Goal: Transaction & Acquisition: Purchase product/service

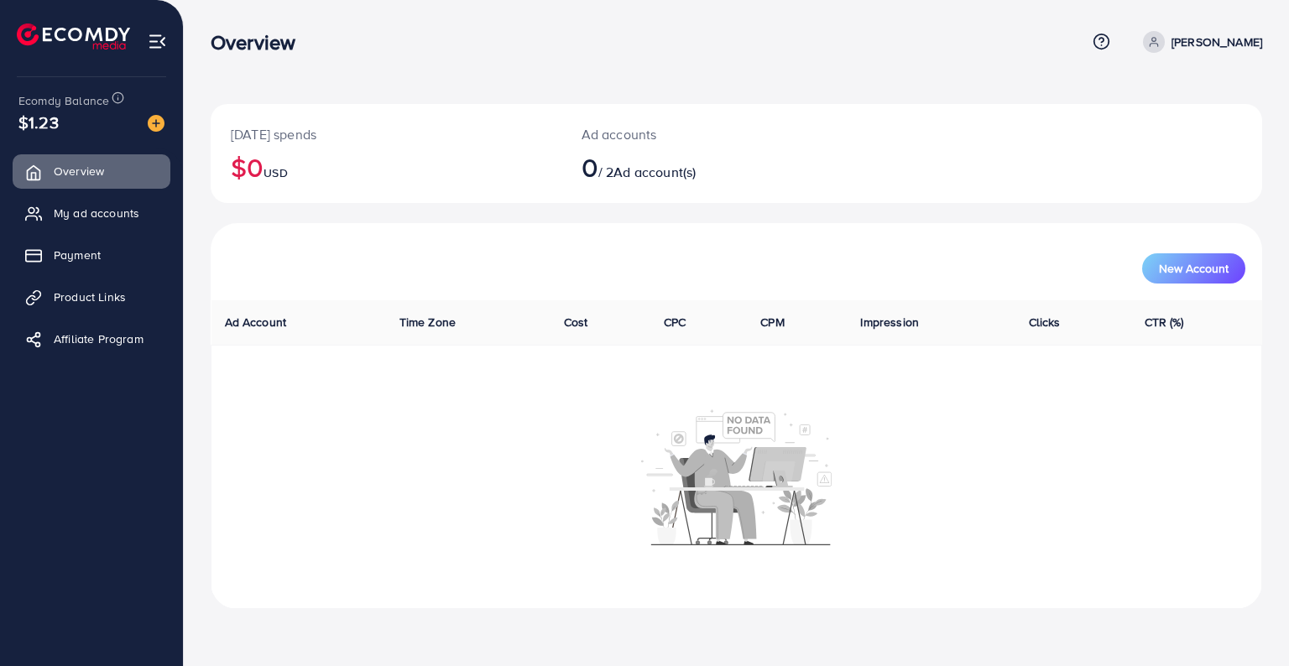
click at [295, 413] on div at bounding box center [737, 477] width 1032 height 138
click at [146, 217] on link "My ad accounts" at bounding box center [92, 213] width 158 height 34
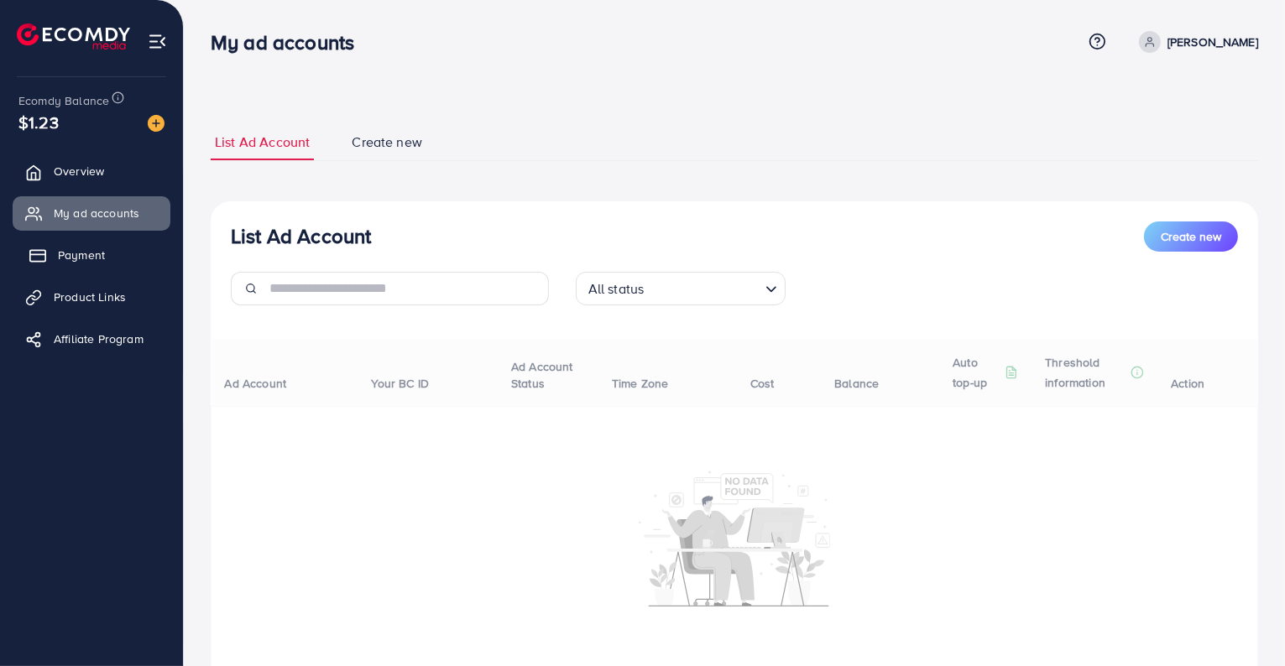
click at [29, 250] on link "Payment" at bounding box center [92, 255] width 158 height 34
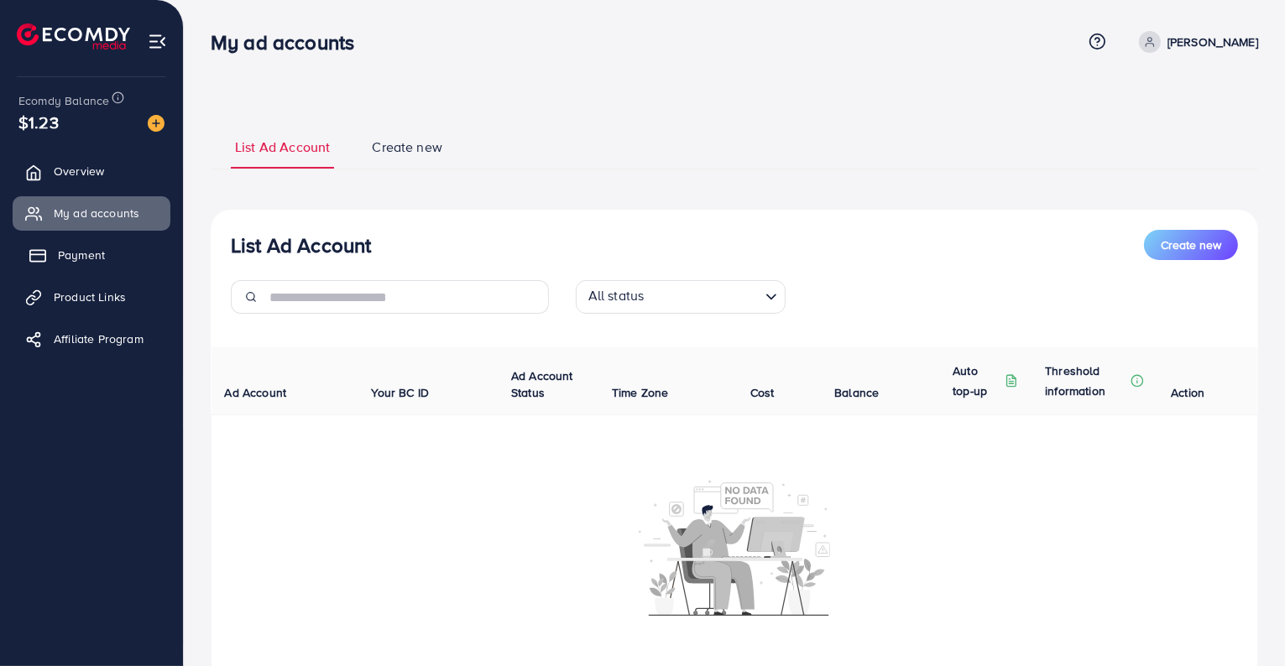
click at [109, 259] on link "Payment" at bounding box center [92, 255] width 158 height 34
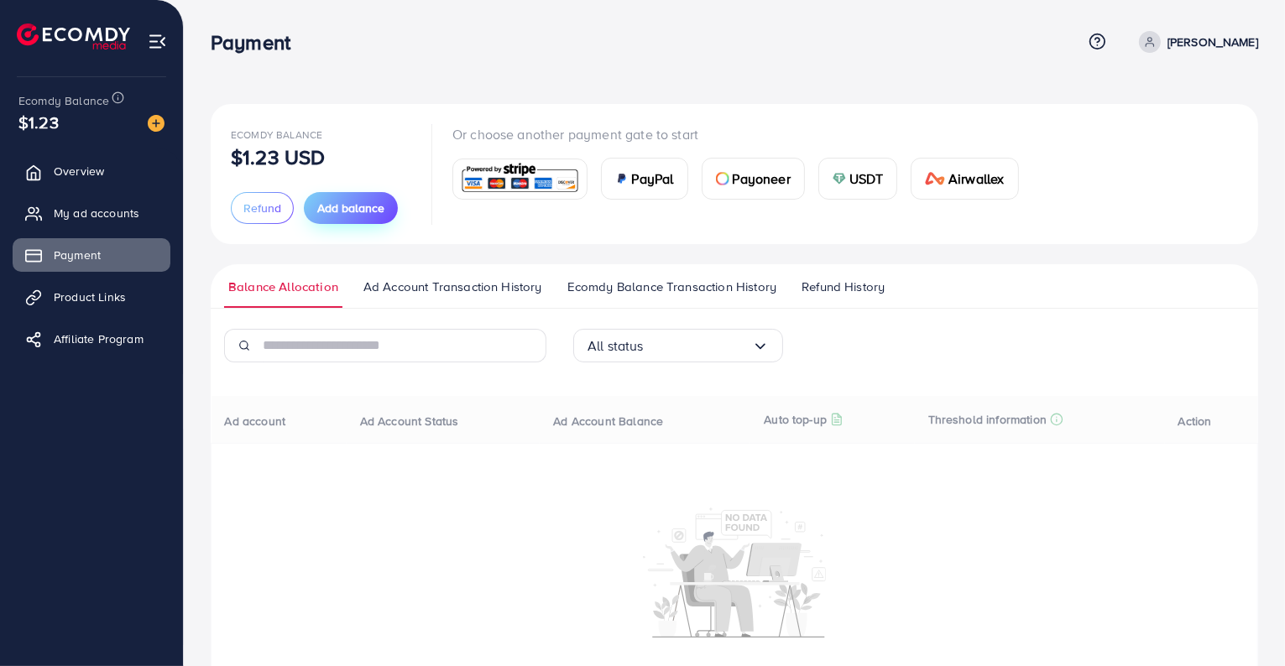
click at [360, 206] on span "Add balance" at bounding box center [350, 208] width 67 height 17
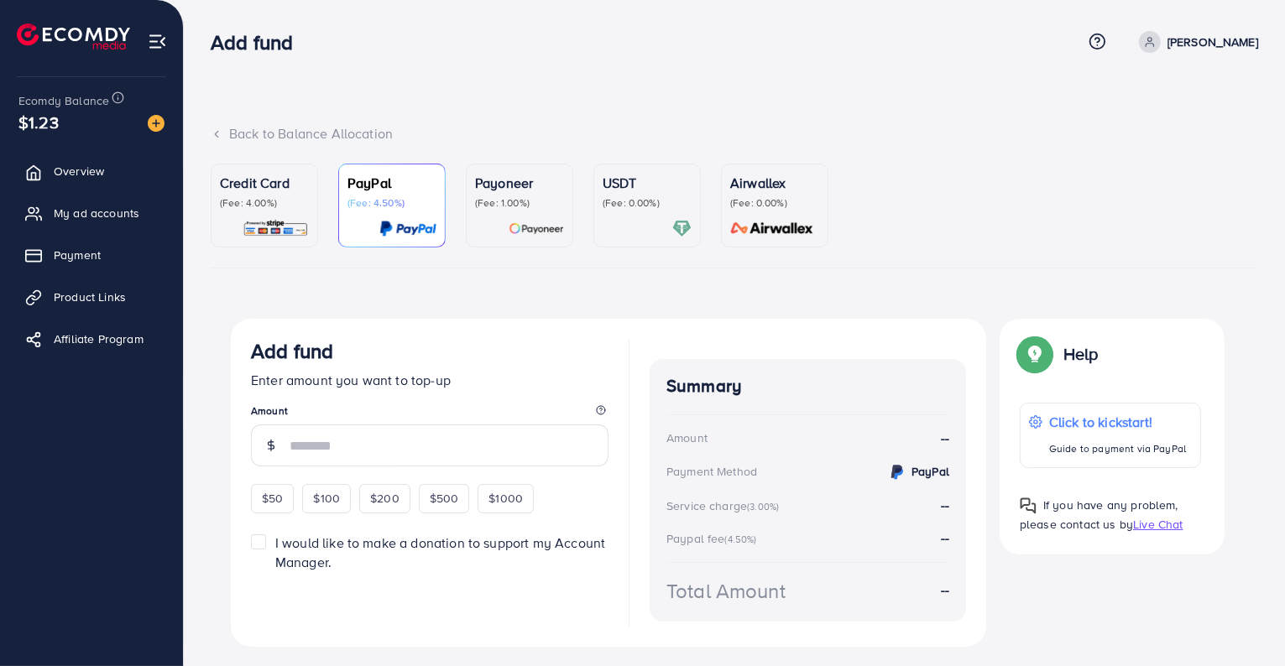
click at [641, 210] on div "USDT (Fee: 0.00%)" at bounding box center [647, 205] width 89 height 65
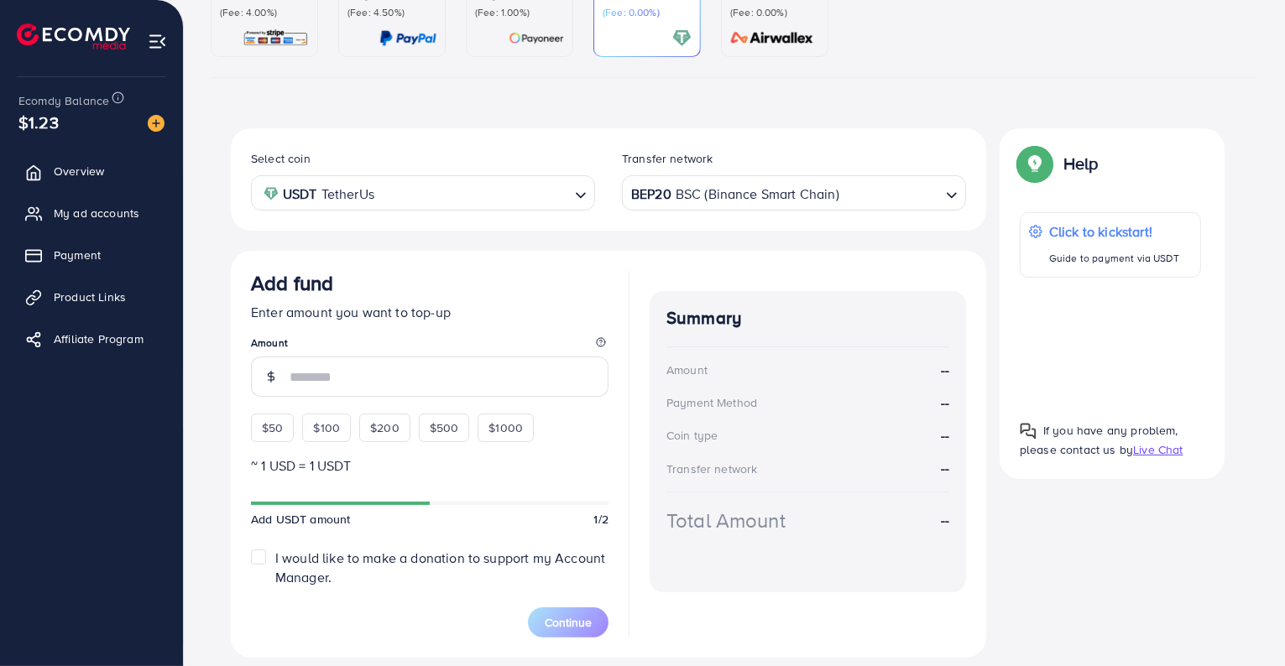
scroll to position [193, 0]
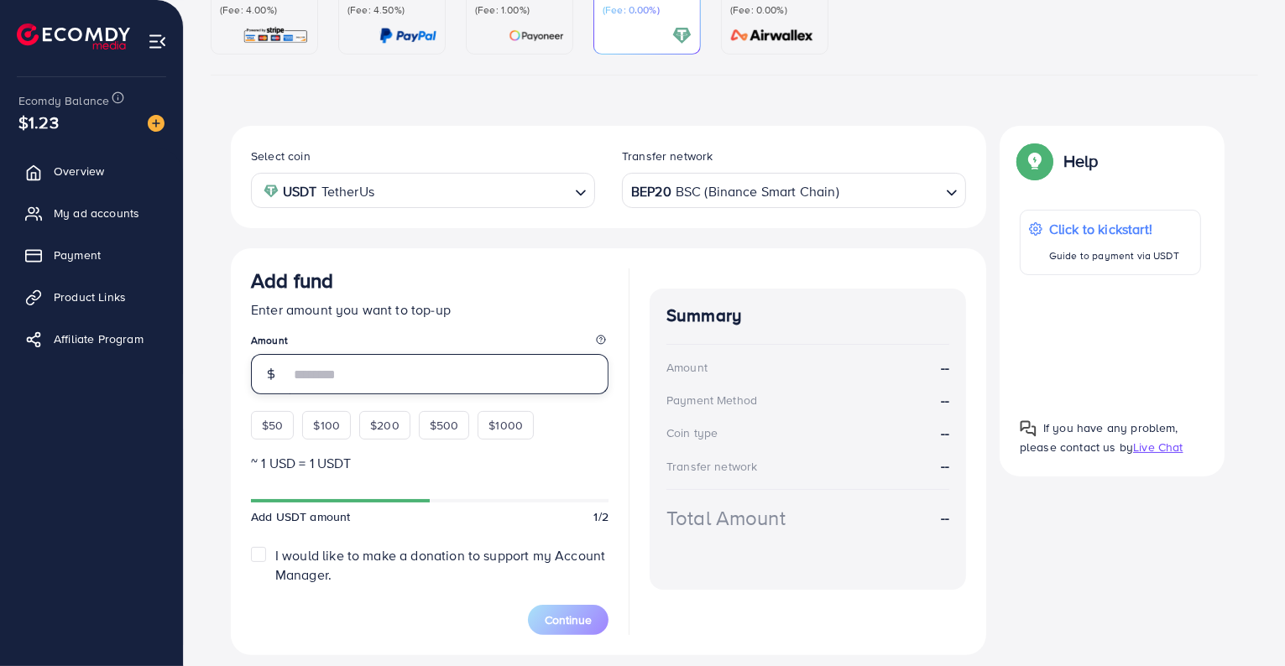
click at [377, 363] on input "number" at bounding box center [449, 374] width 319 height 40
type input "**"
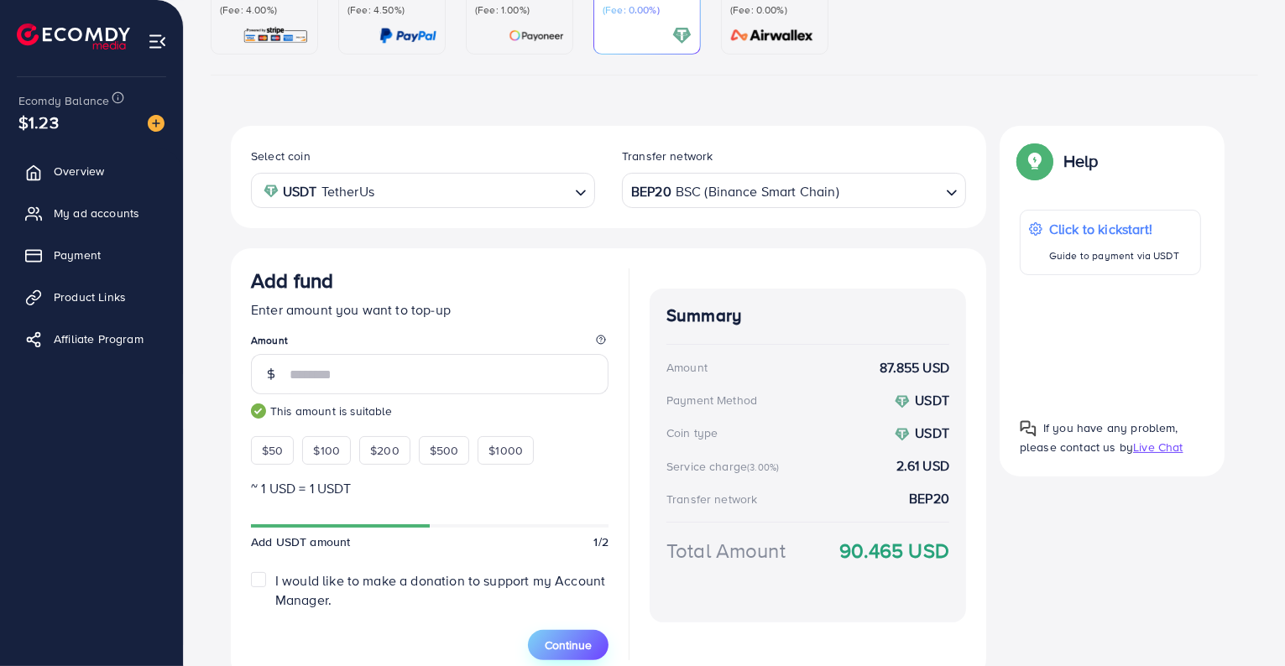
click at [571, 635] on button "Continue" at bounding box center [568, 645] width 81 height 30
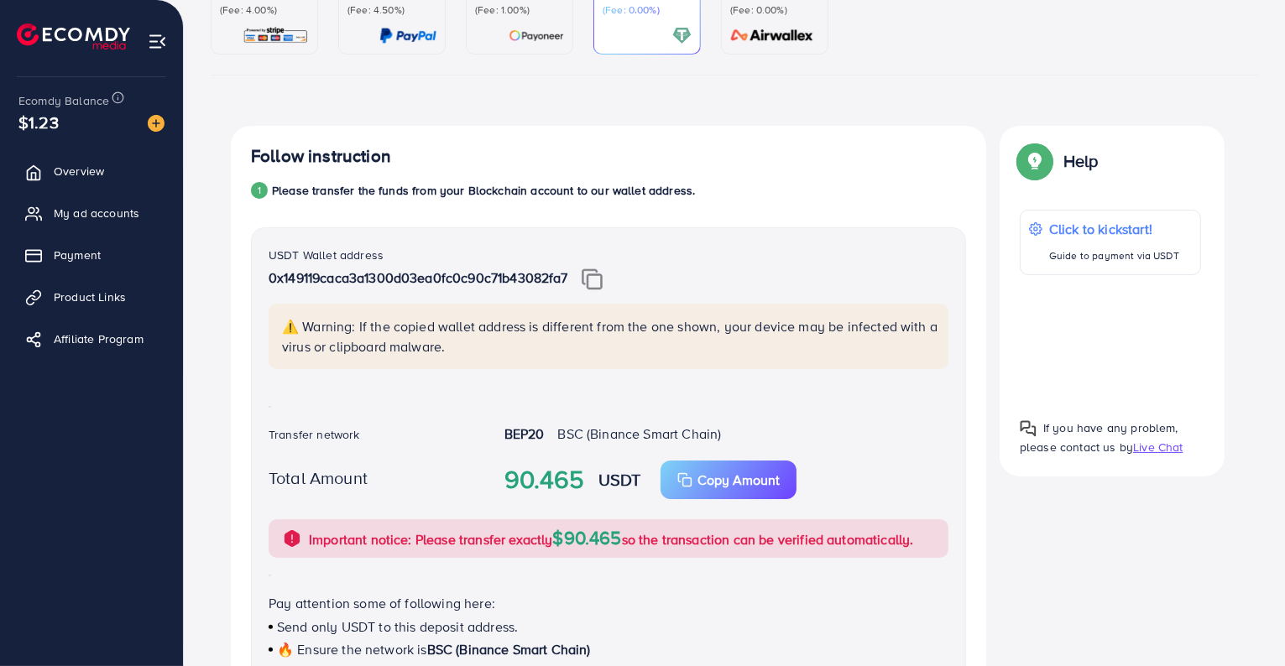
click at [608, 274] on p "0x149119caca3a1300d03ea0fc0c90c71b43082fa7" at bounding box center [609, 279] width 680 height 23
click at [599, 275] on img at bounding box center [592, 280] width 21 height 22
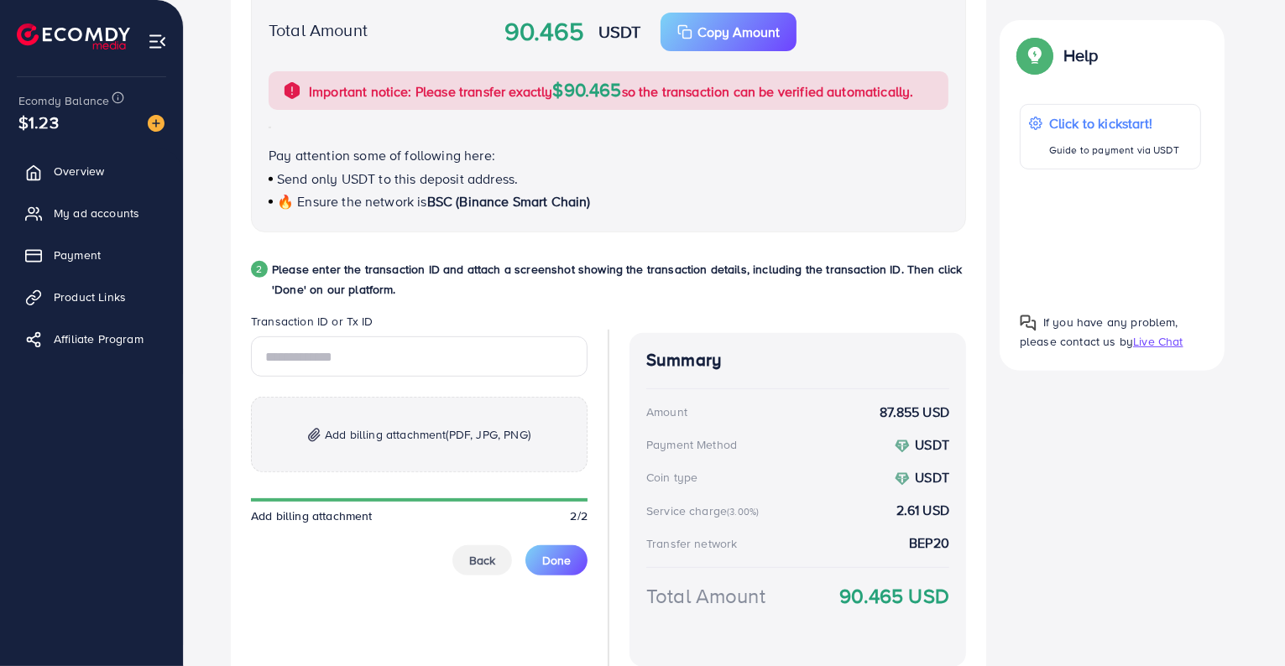
scroll to position [645, 0]
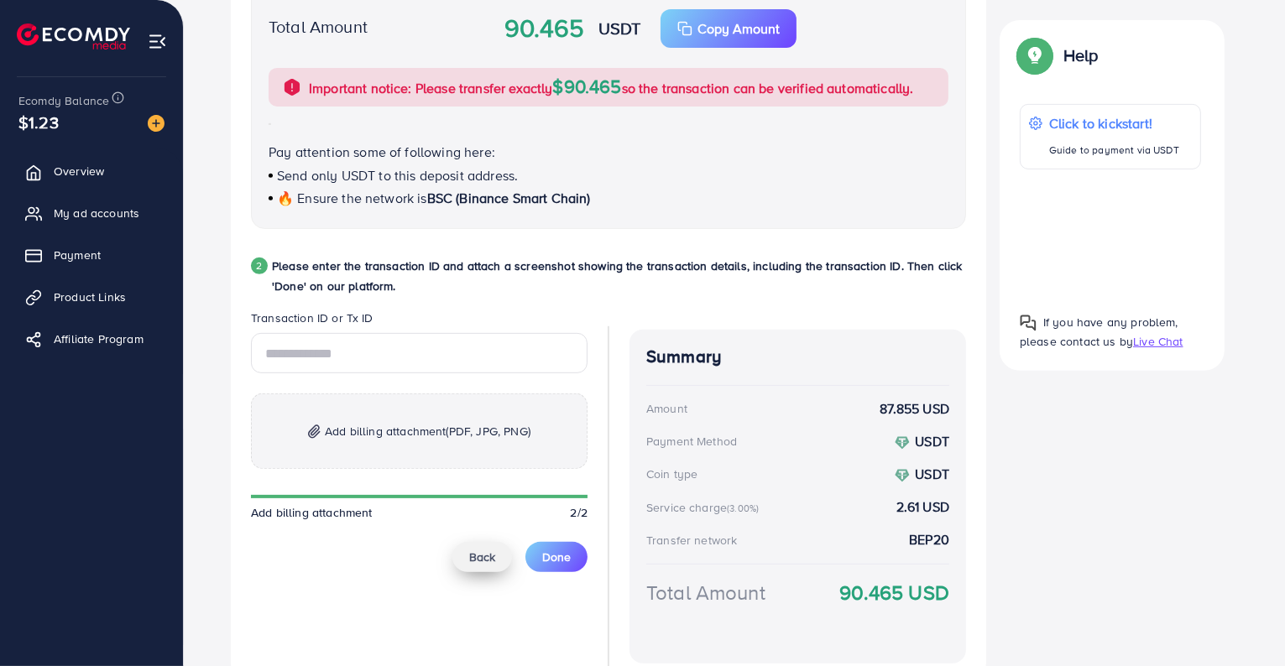
click at [469, 546] on button "Back" at bounding box center [482, 557] width 60 height 30
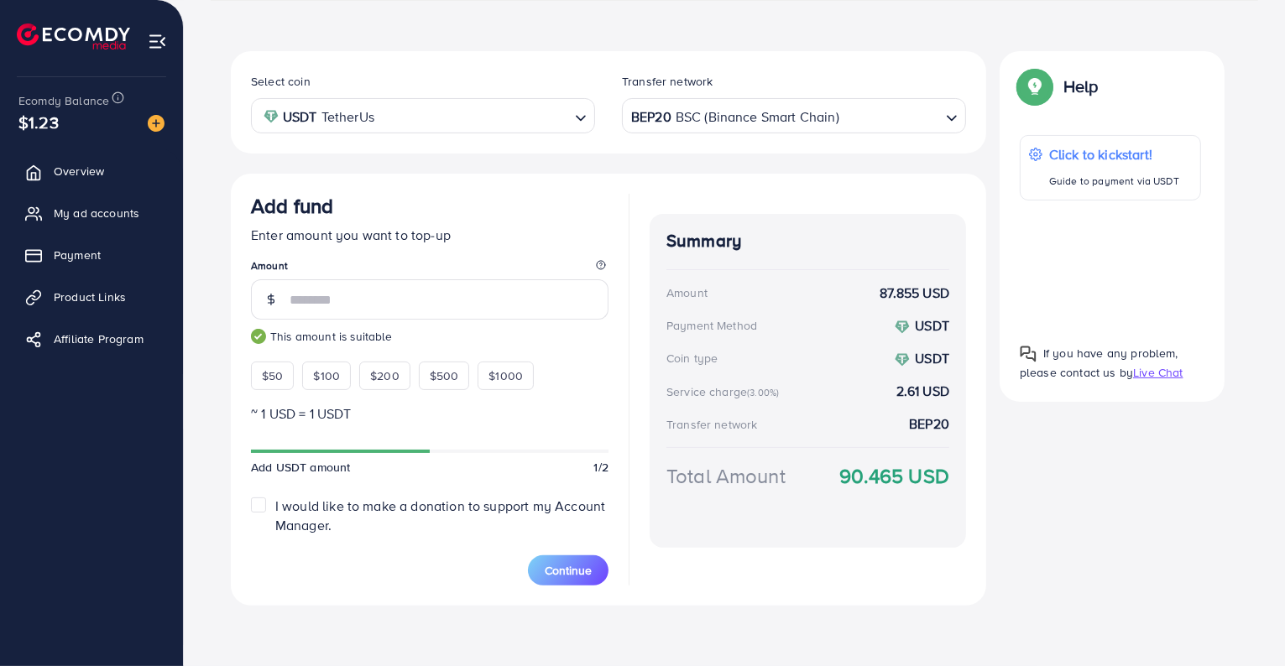
scroll to position [269, 0]
type input "*"
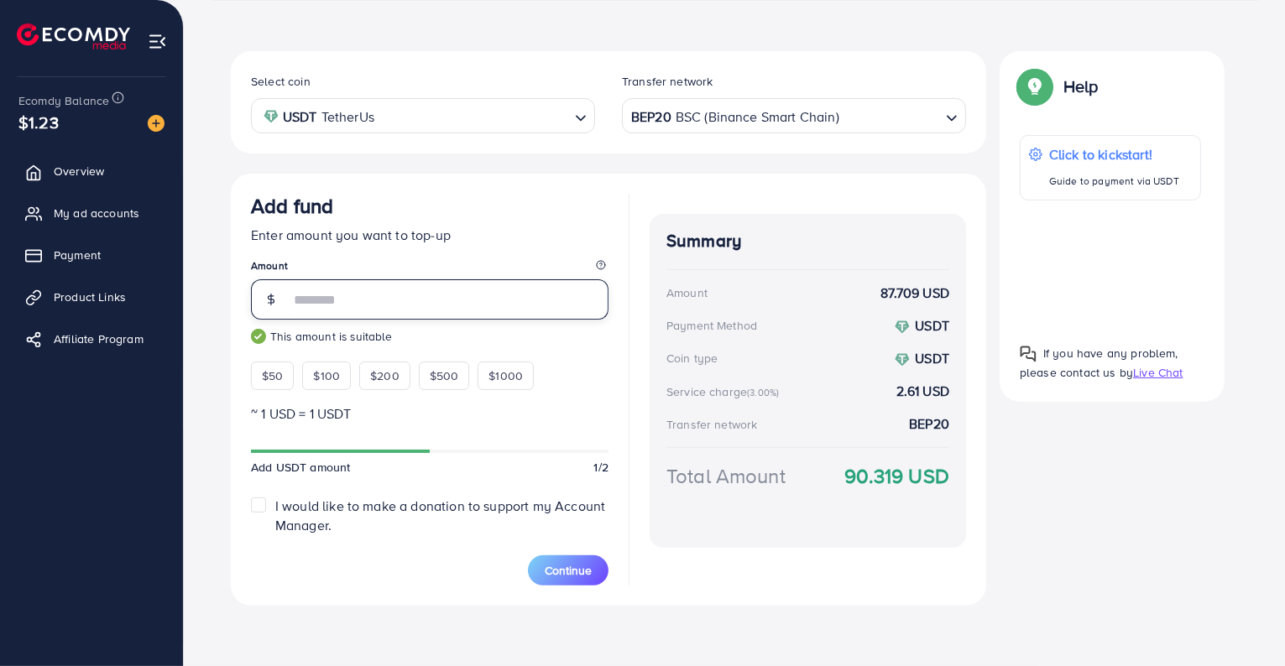
type input "*"
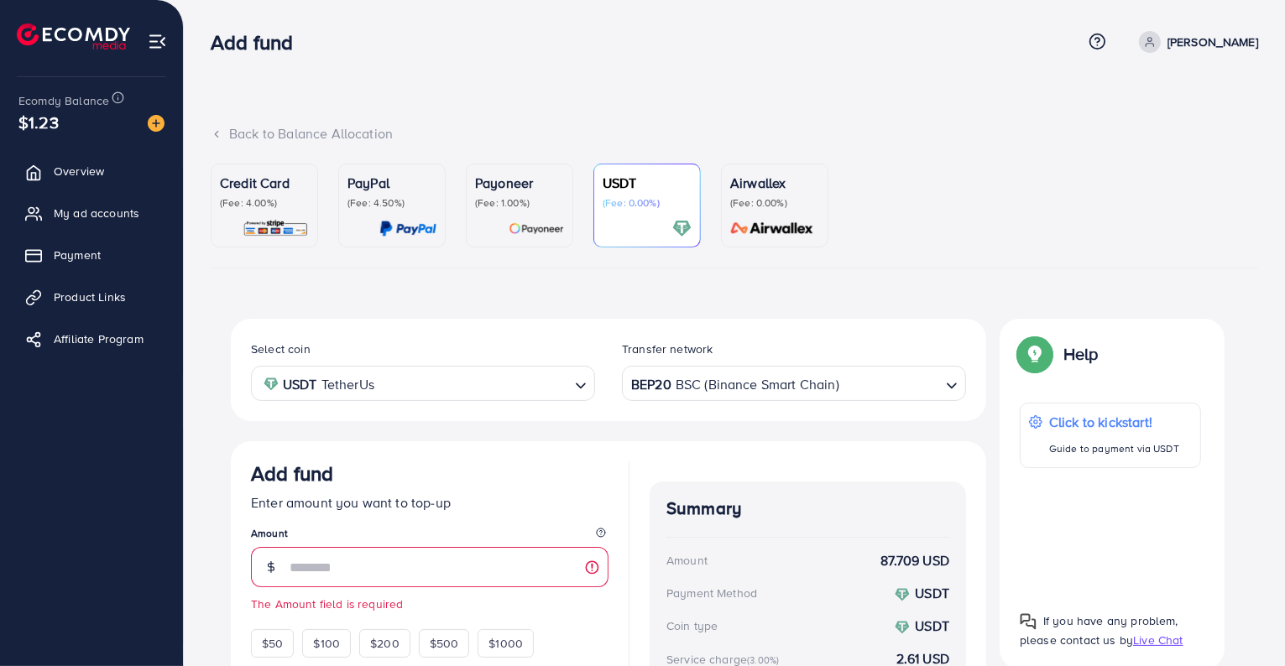
click at [220, 138] on icon at bounding box center [217, 134] width 12 height 12
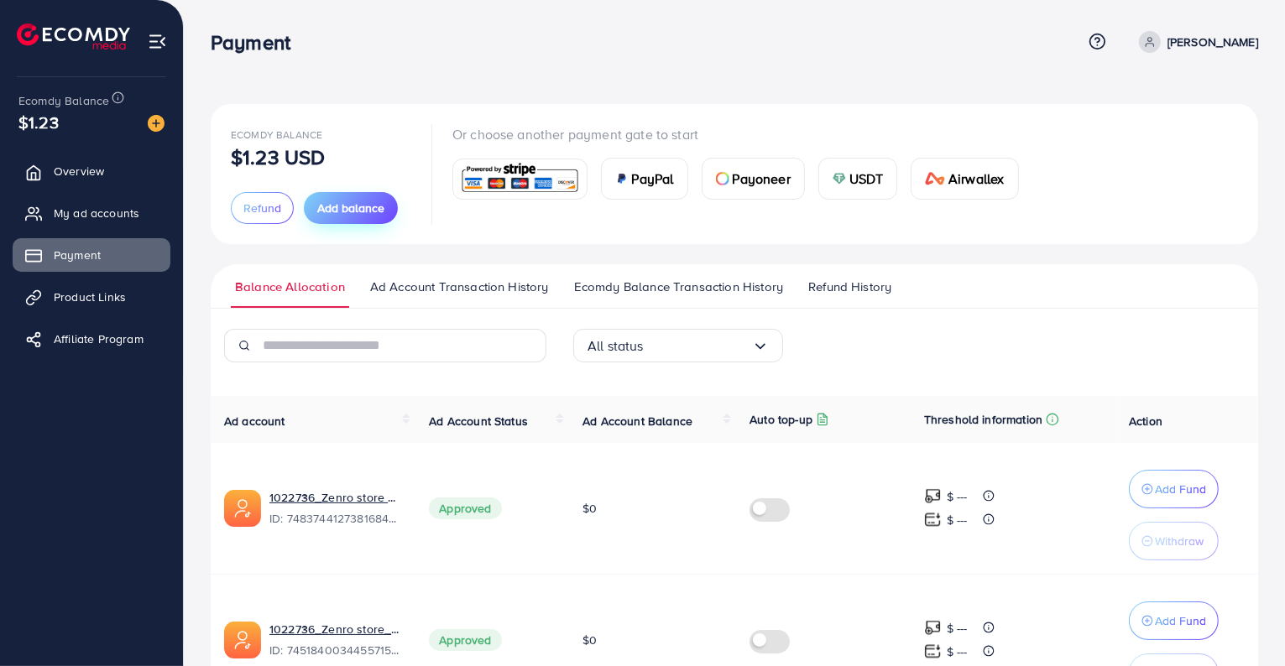
click at [336, 217] on button "Add balance" at bounding box center [351, 208] width 94 height 32
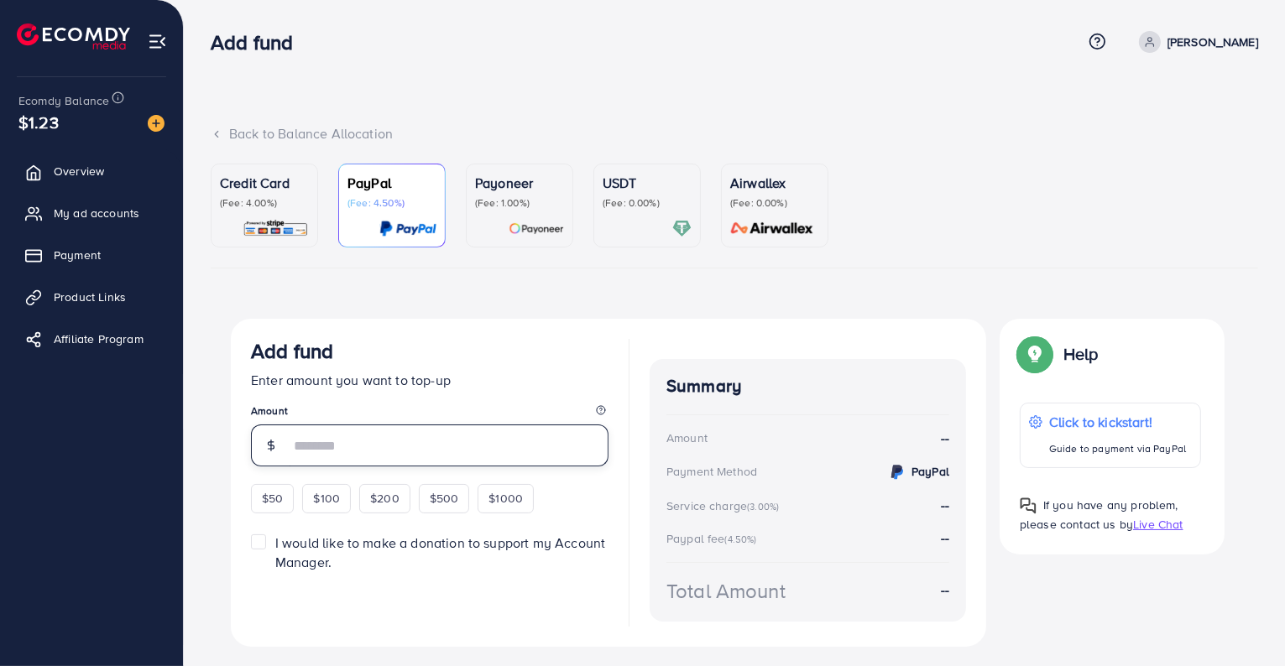
click at [409, 448] on input "number" at bounding box center [449, 446] width 319 height 42
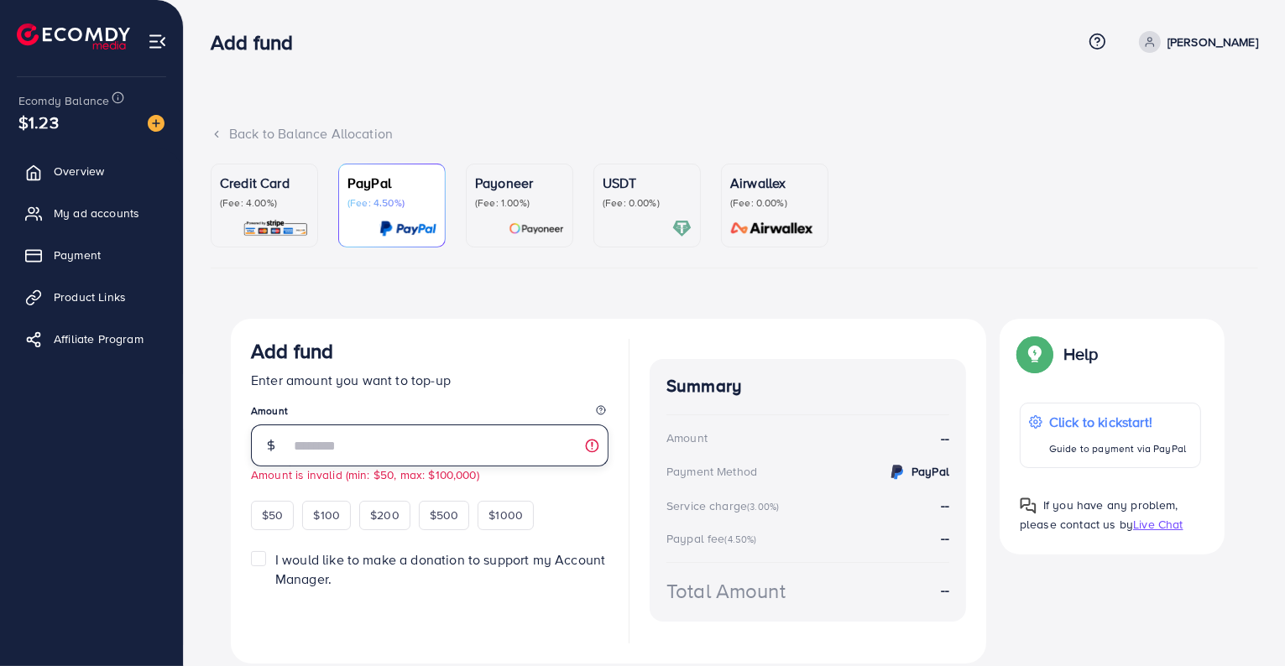
type input "**"
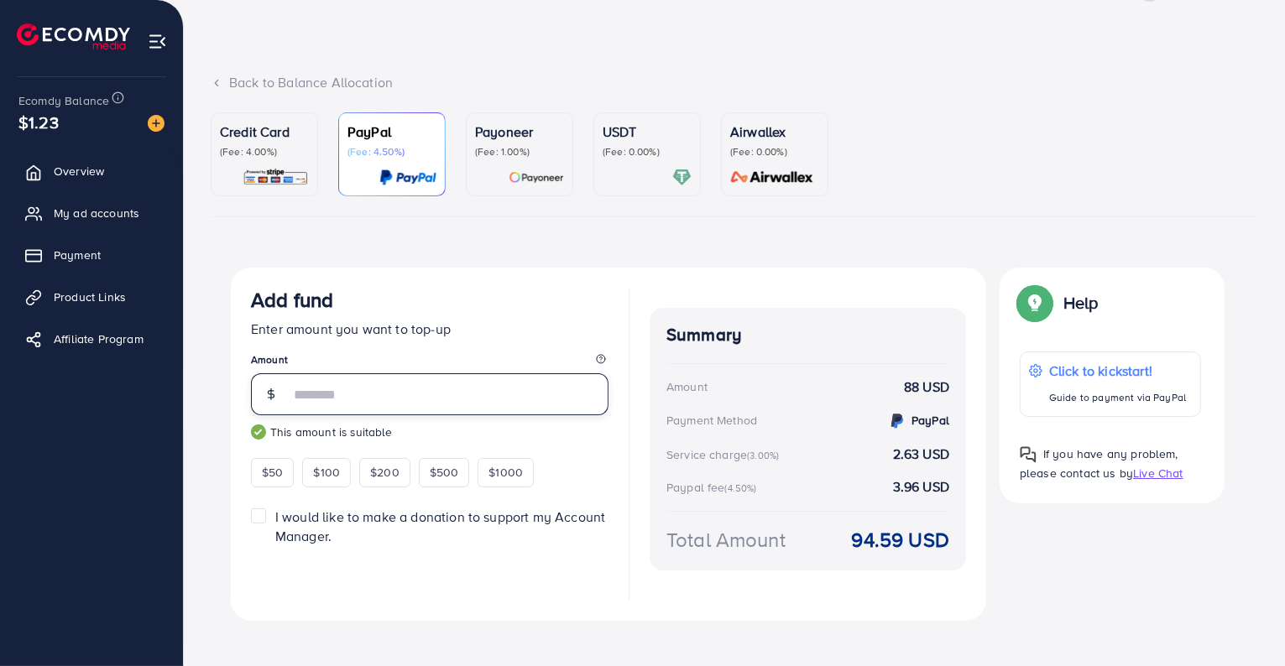
scroll to position [66, 0]
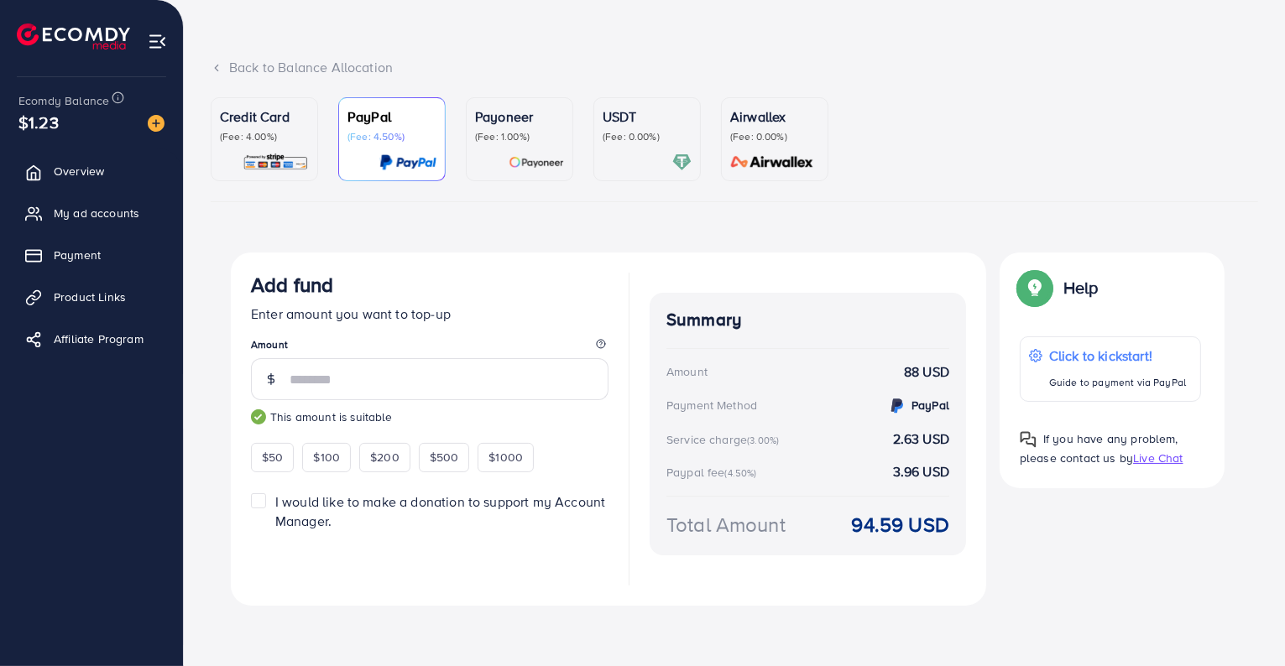
click at [636, 145] on div "USDT (Fee: 0.00%)" at bounding box center [647, 139] width 89 height 65
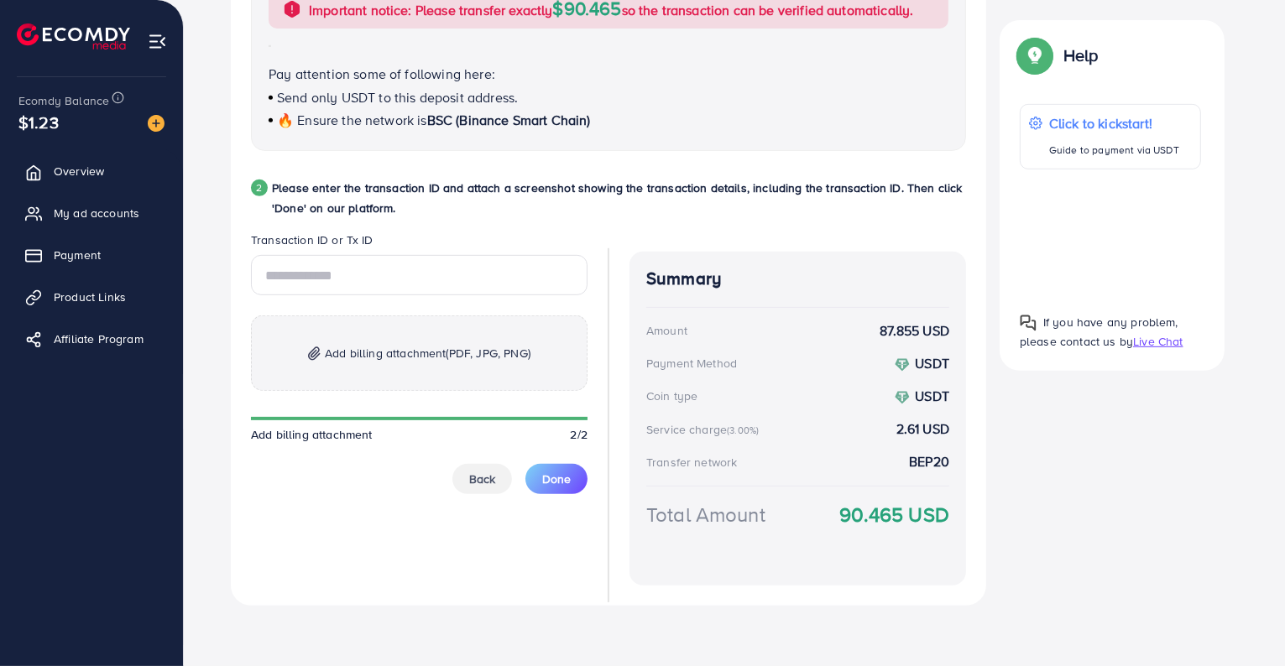
scroll to position [723, 0]
click at [467, 485] on button "Back" at bounding box center [482, 479] width 60 height 30
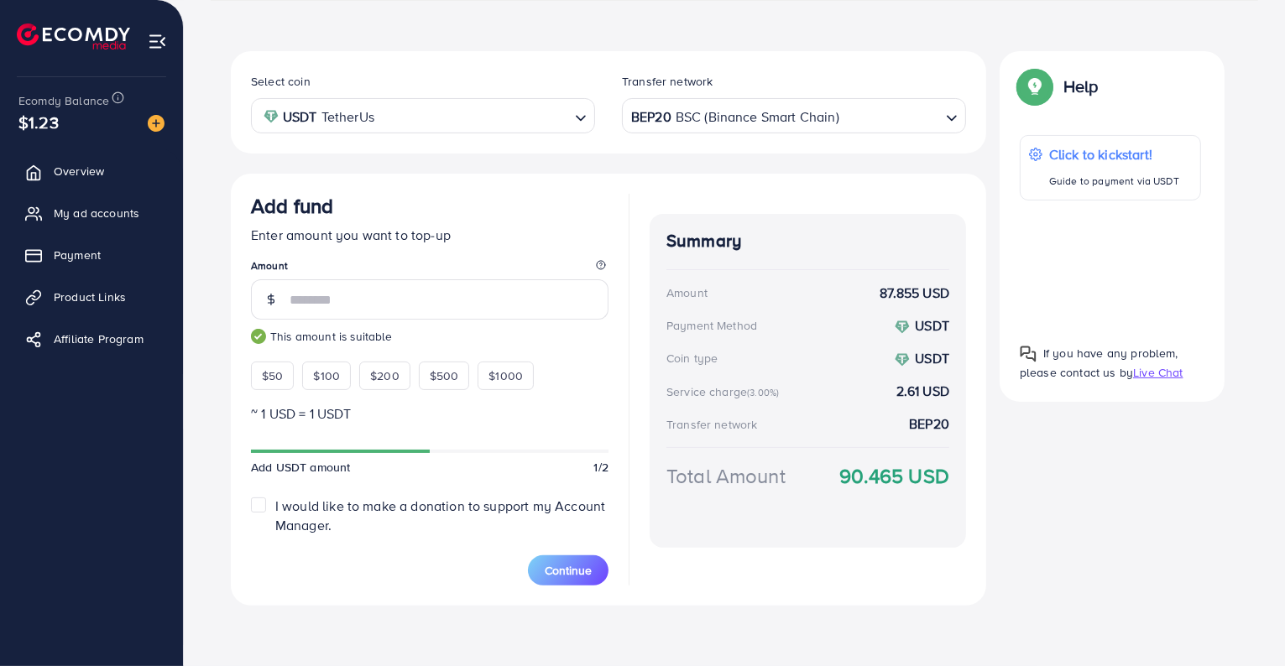
scroll to position [269, 0]
click at [338, 295] on input "**" at bounding box center [449, 300] width 319 height 40
type input "*"
click at [374, 297] on input "**" at bounding box center [449, 300] width 319 height 40
type input "*"
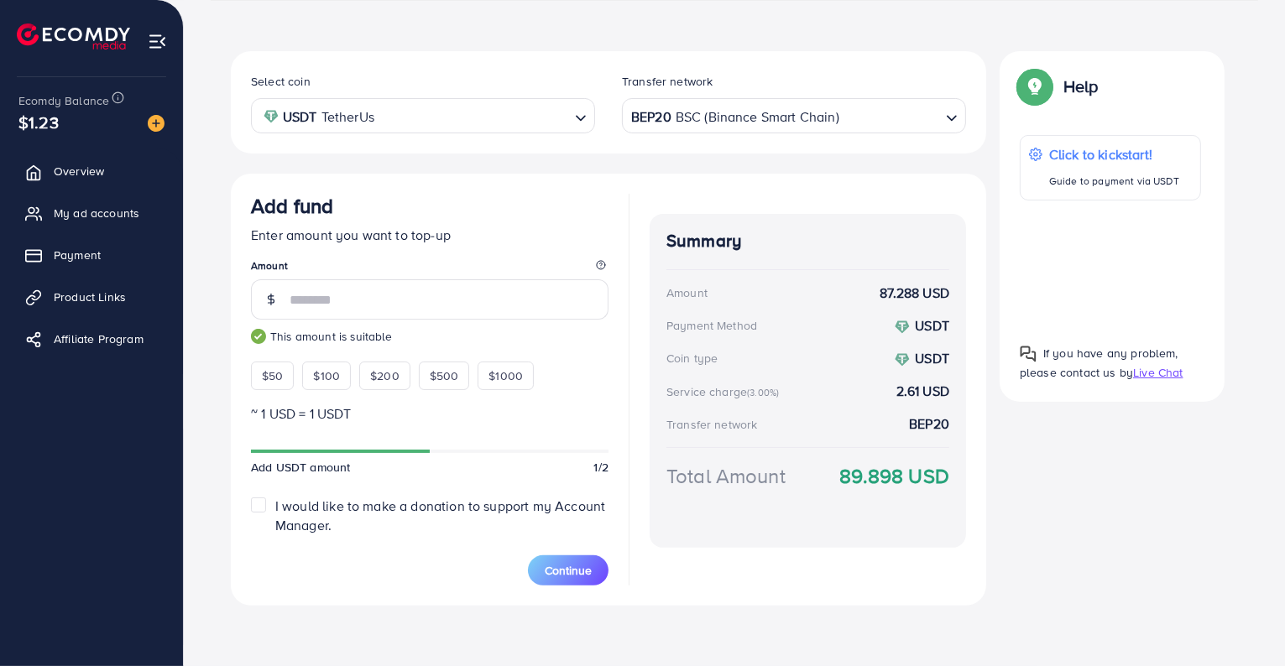
type input "*"
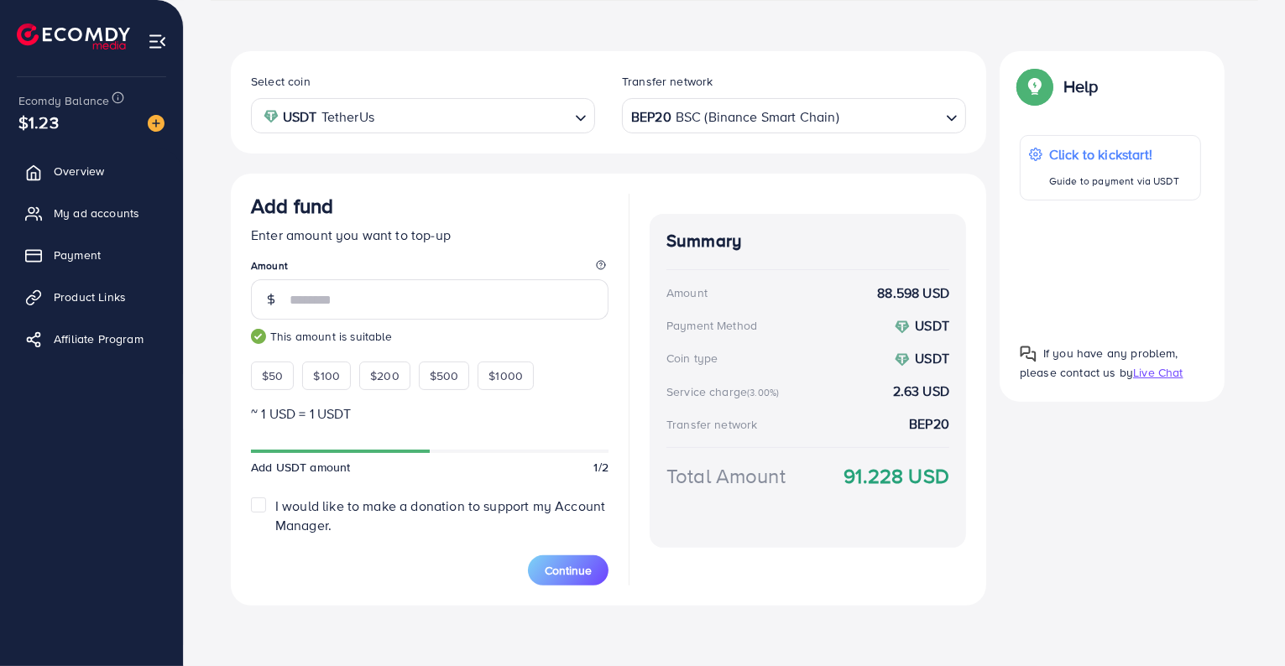
type input "*"
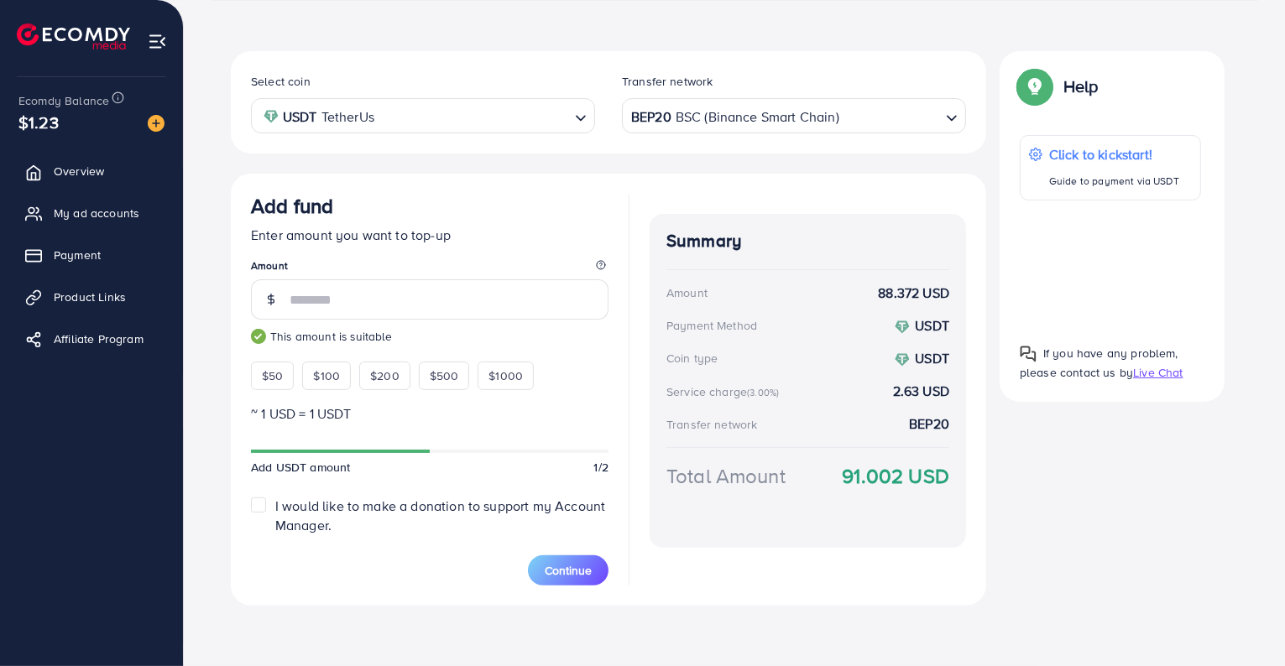
type input "*"
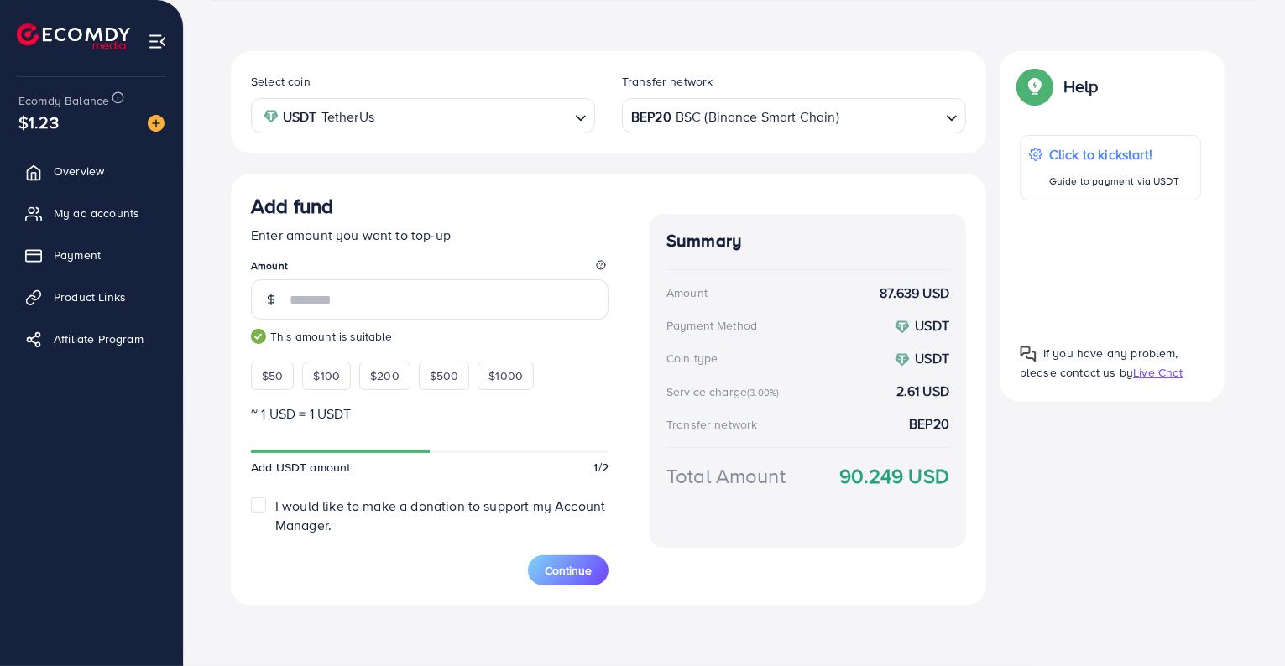
type input "*"
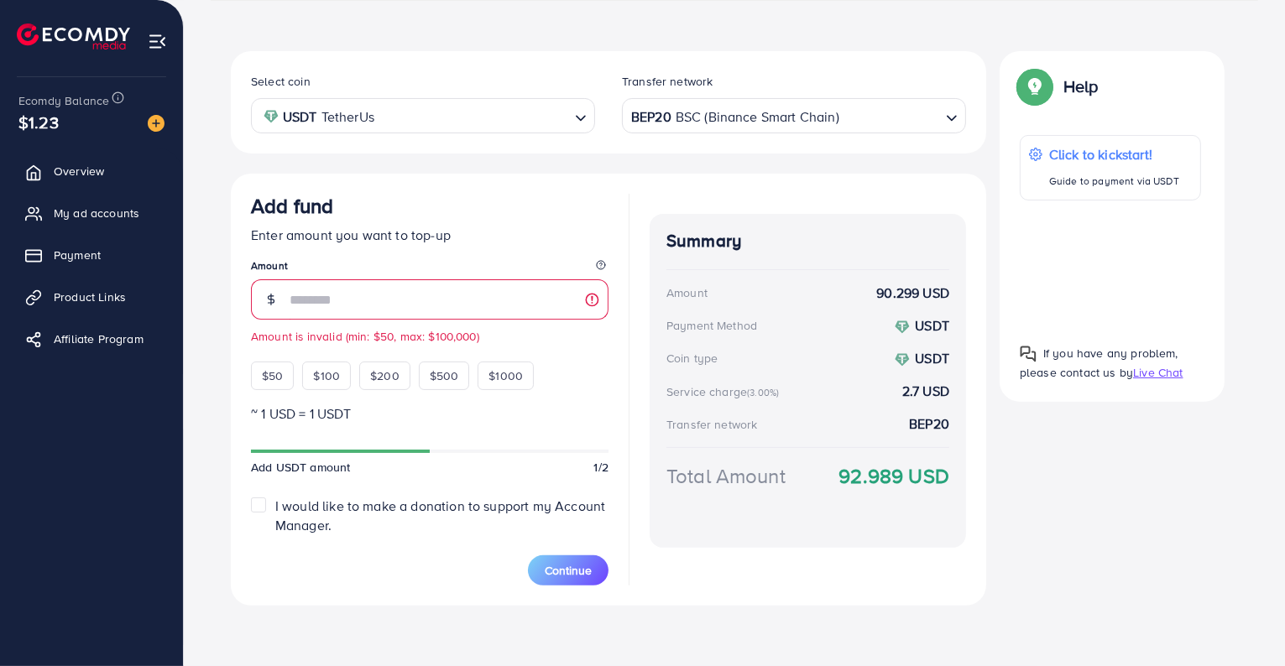
type input "*"
type input "**"
click at [576, 572] on span "Continue" at bounding box center [568, 570] width 47 height 17
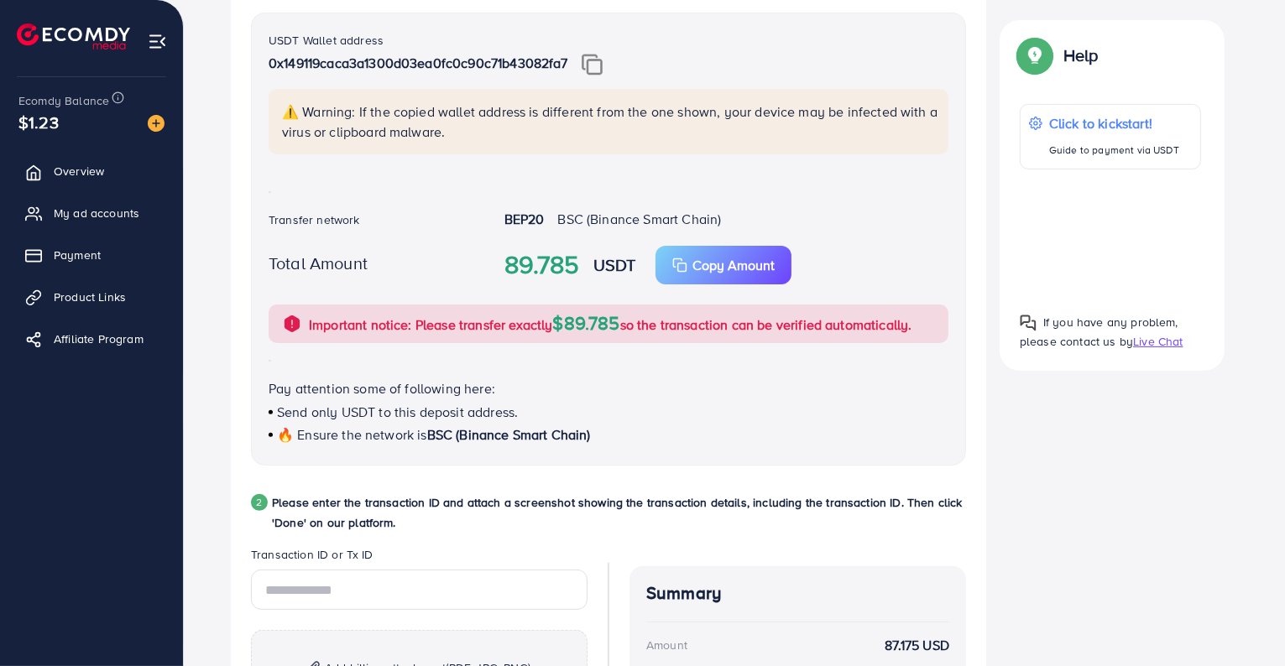
scroll to position [409, 0]
click at [734, 260] on p "Copy Amount" at bounding box center [733, 264] width 82 height 20
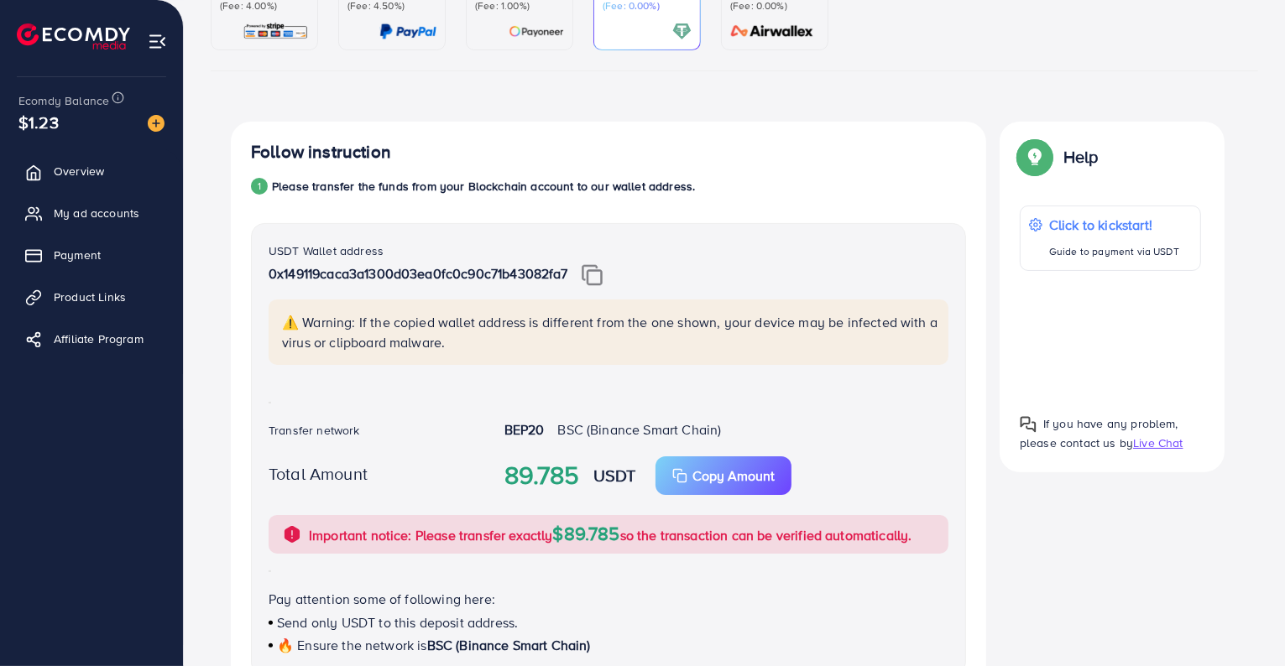
scroll to position [196, 0]
click at [593, 280] on img at bounding box center [592, 277] width 21 height 22
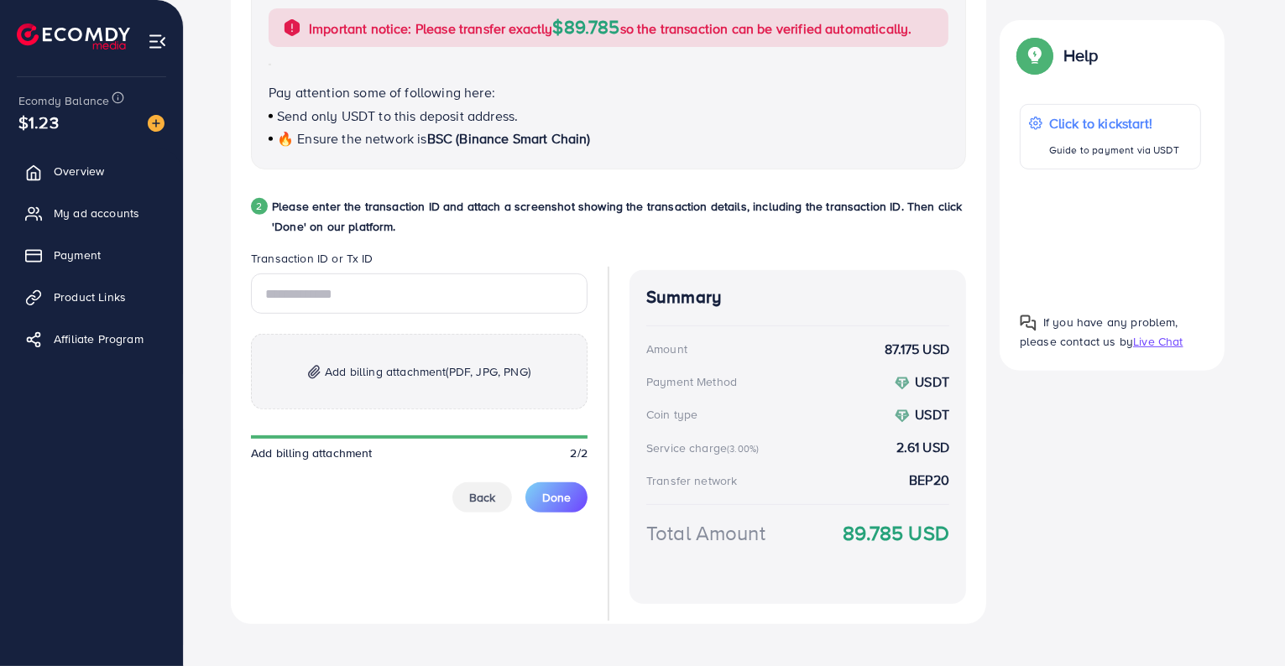
scroll to position [724, 0]
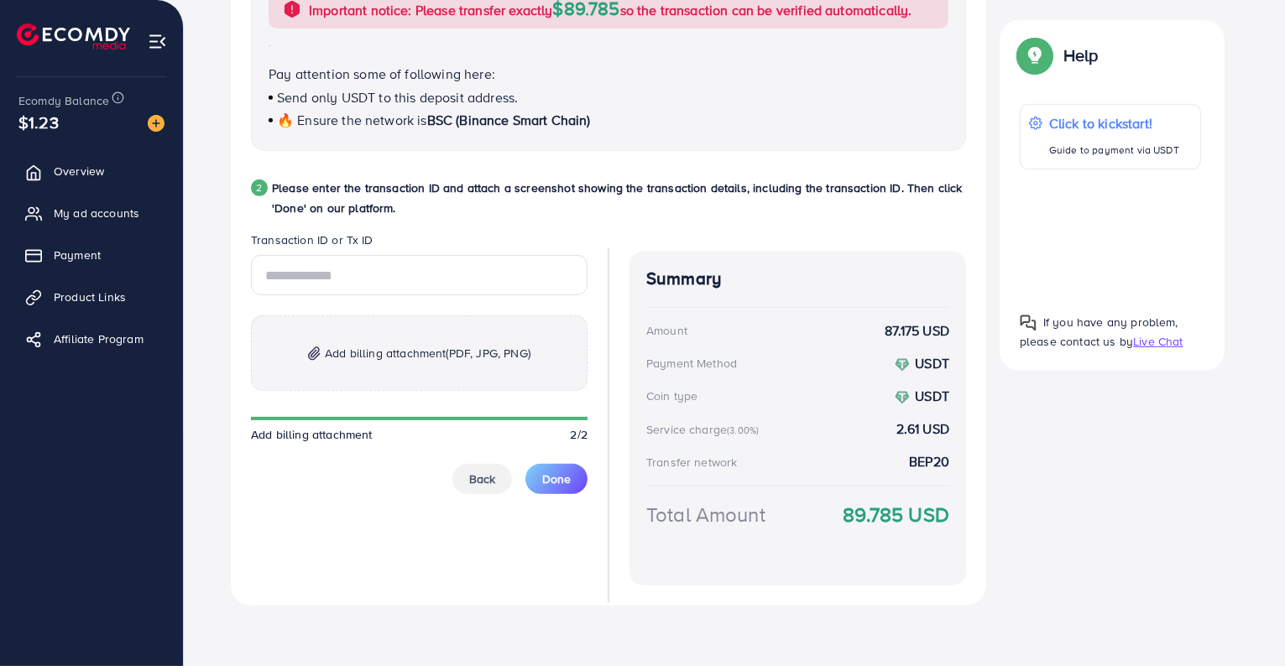
click at [488, 358] on span "(PDF, JPG, PNG)" at bounding box center [489, 353] width 84 height 17
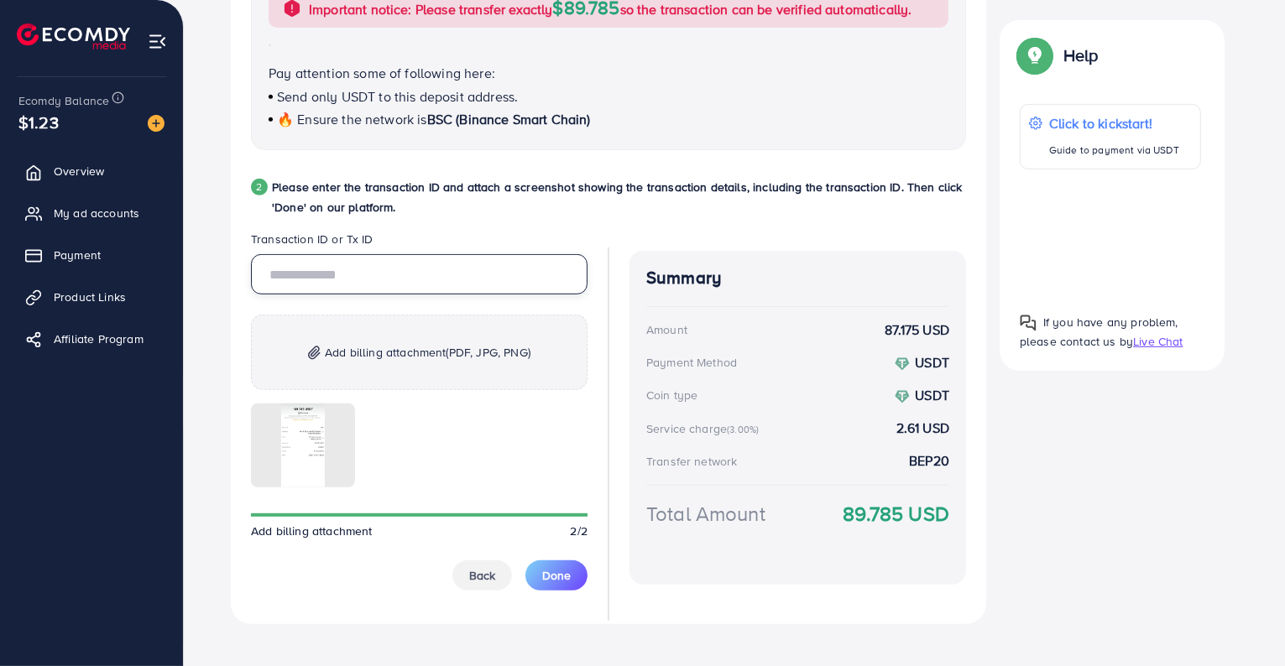
click at [427, 285] on input "text" at bounding box center [419, 274] width 337 height 40
click at [582, 650] on div "Credit Card (Fee: 4.00%) PayPal (Fee: 4.50%) Payoneer (Fee: 1.00%) USDT (Fee: 0…" at bounding box center [734, 48] width 1074 height 1217
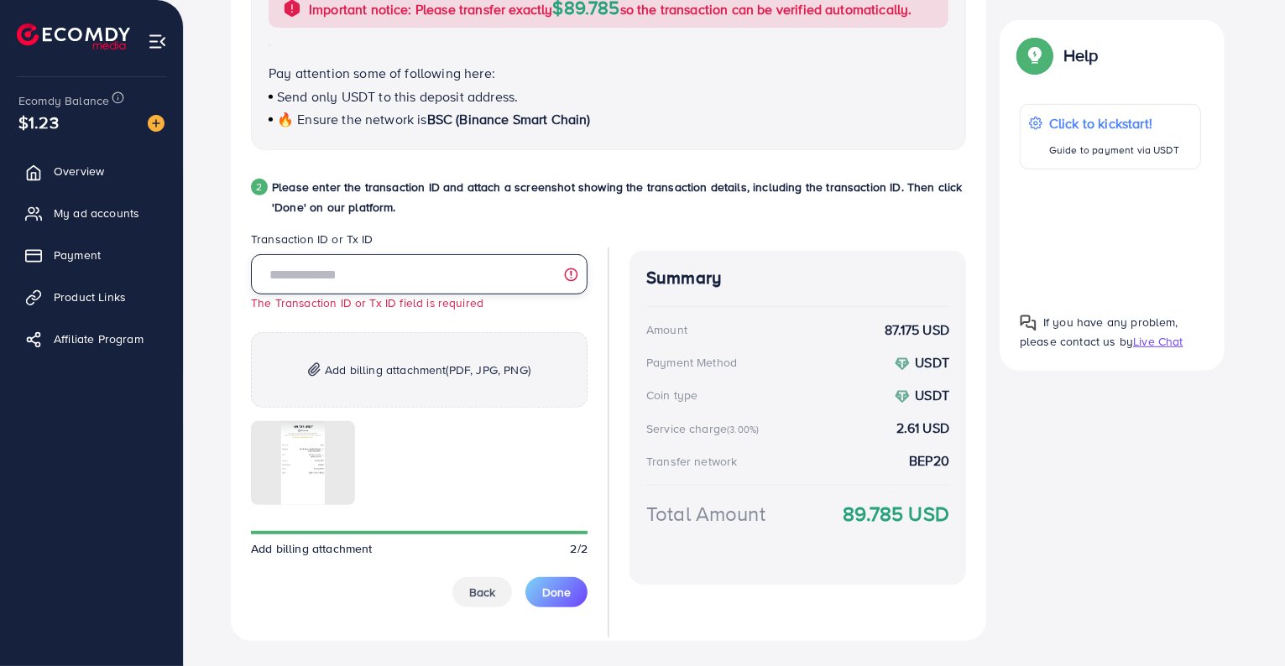
click at [427, 276] on input "text" at bounding box center [419, 274] width 337 height 40
paste input "**********"
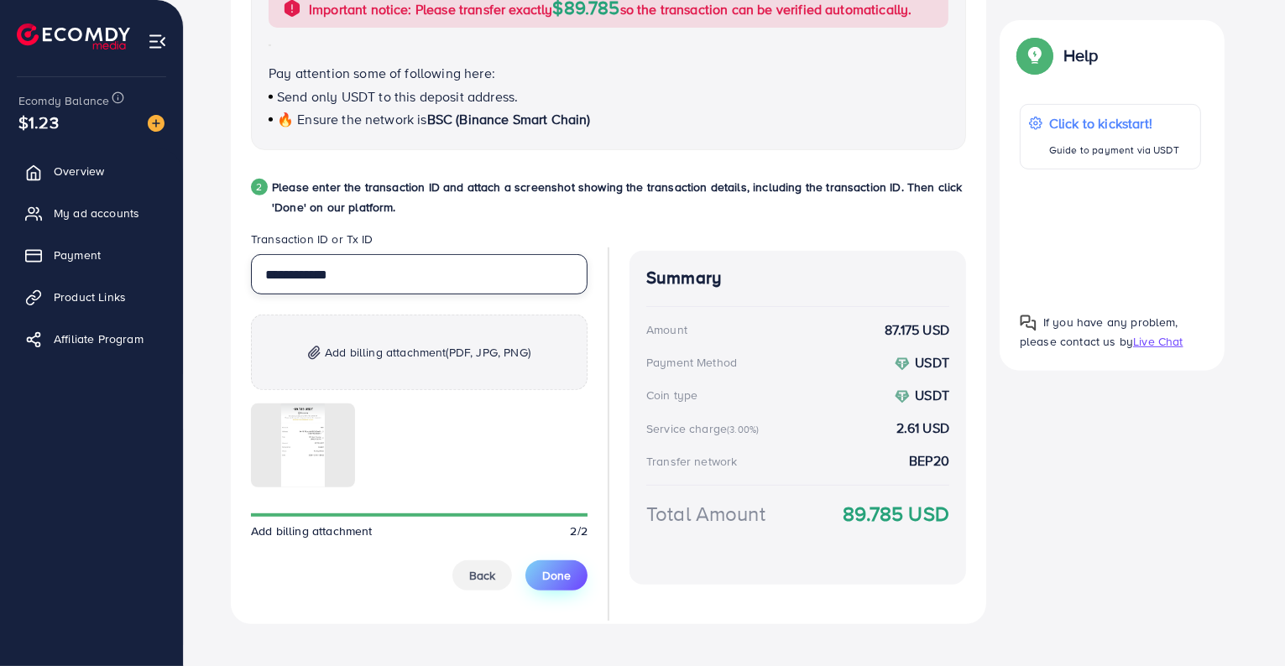
type input "**********"
click at [569, 567] on span "Done" at bounding box center [556, 575] width 29 height 17
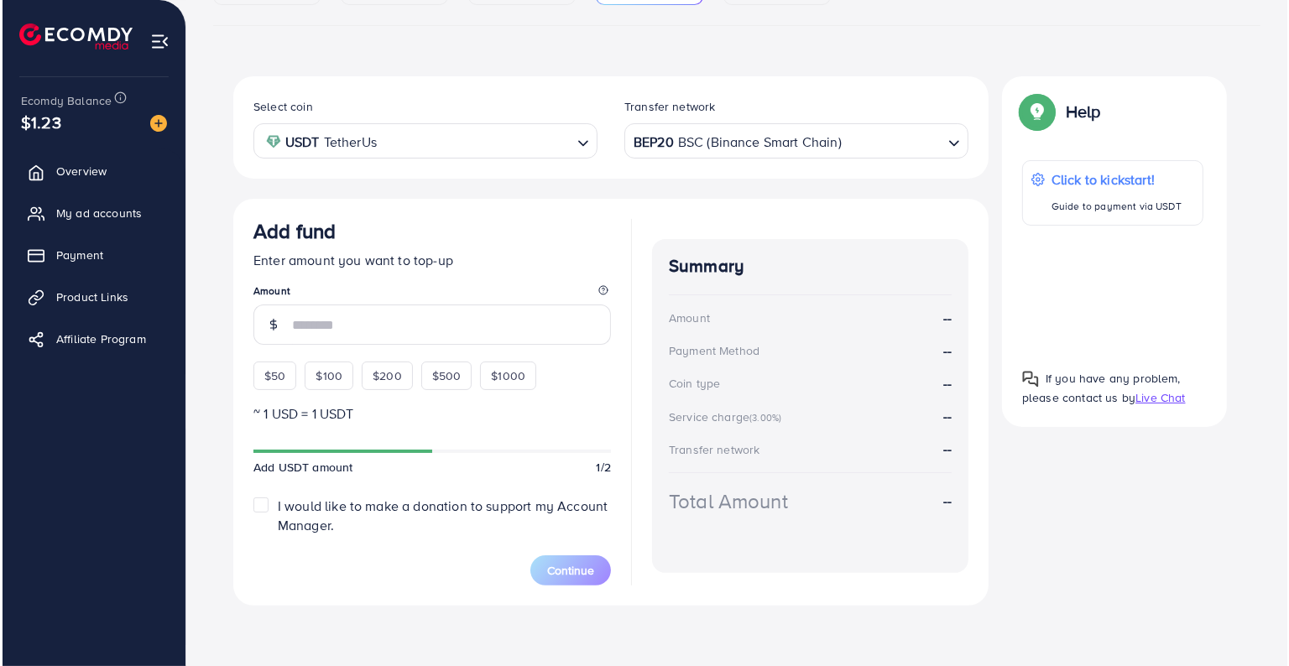
scroll to position [0, 0]
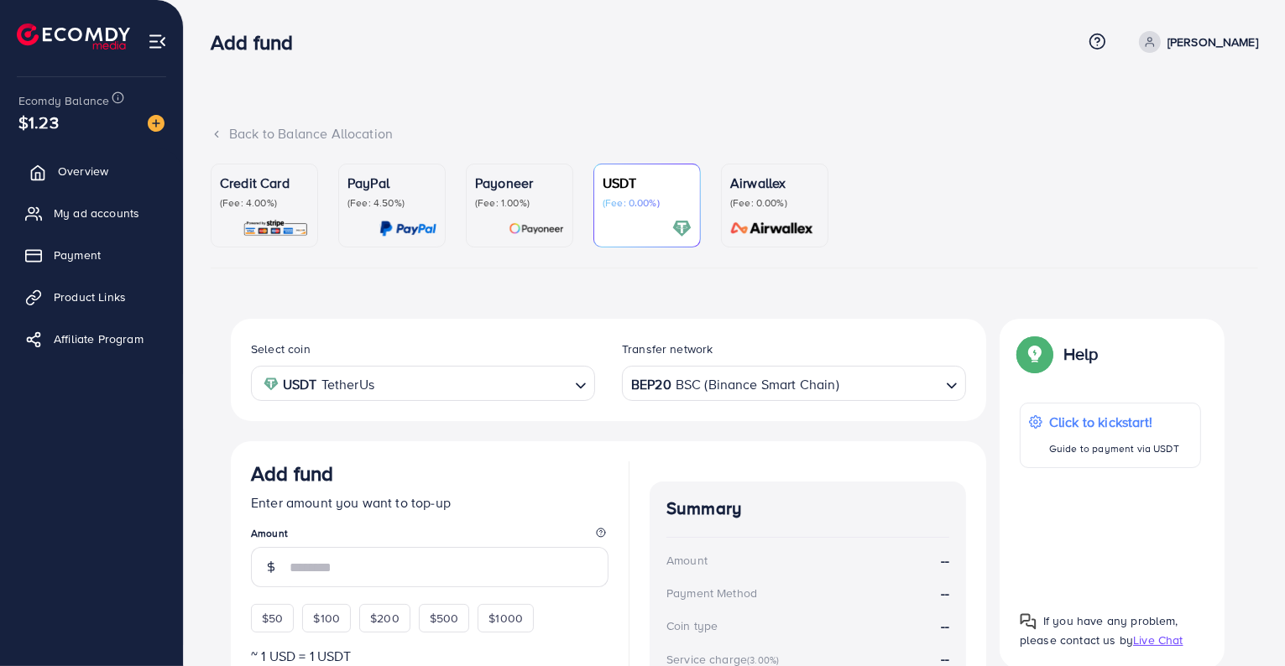
click at [97, 173] on span "Overview" at bounding box center [83, 171] width 50 height 17
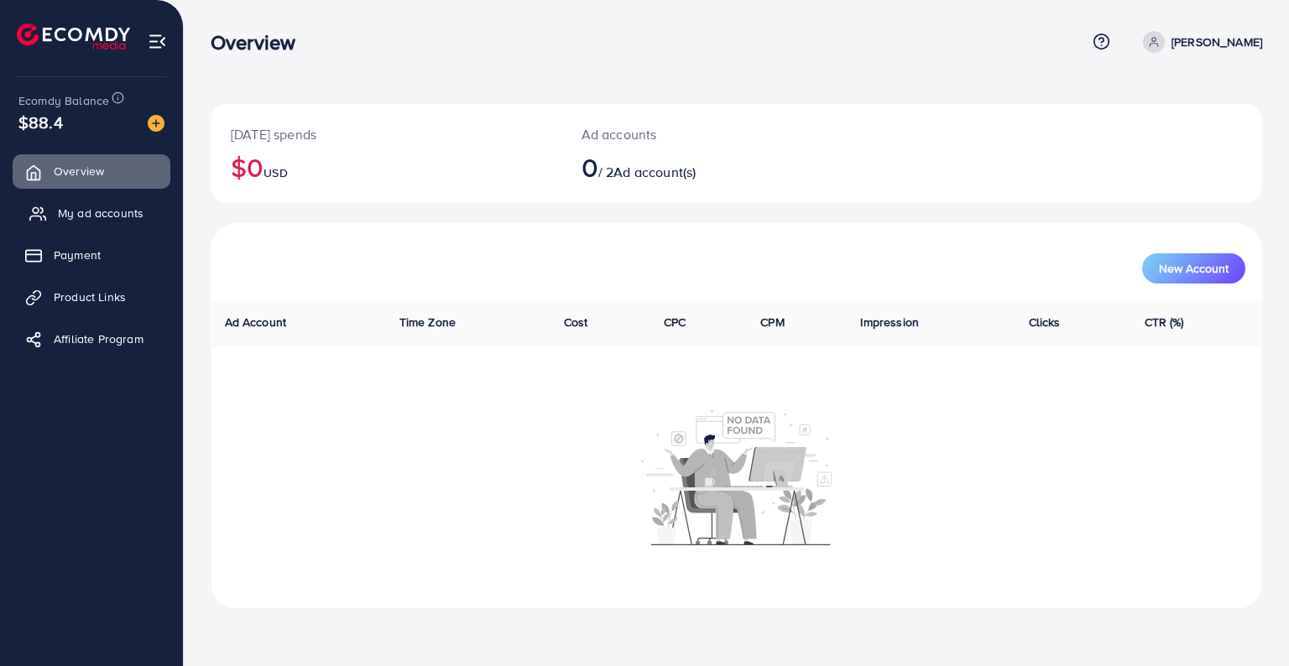
click at [58, 217] on span "My ad accounts" at bounding box center [101, 213] width 86 height 17
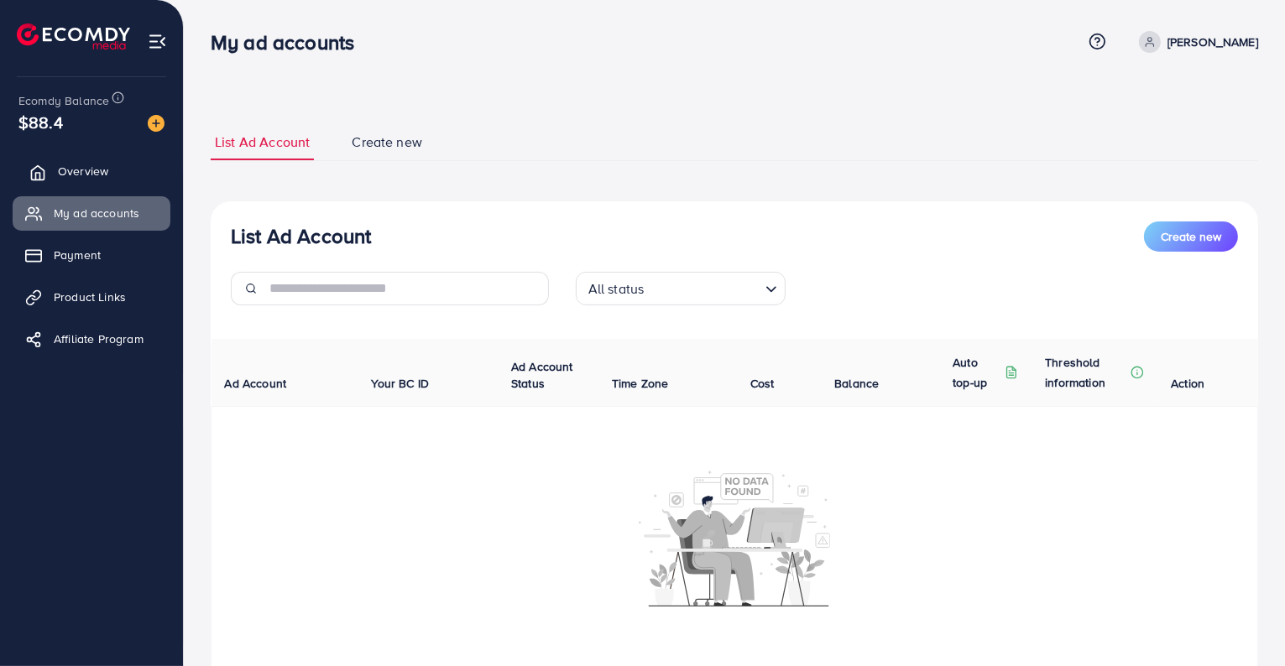
click at [103, 159] on link "Overview" at bounding box center [92, 171] width 158 height 34
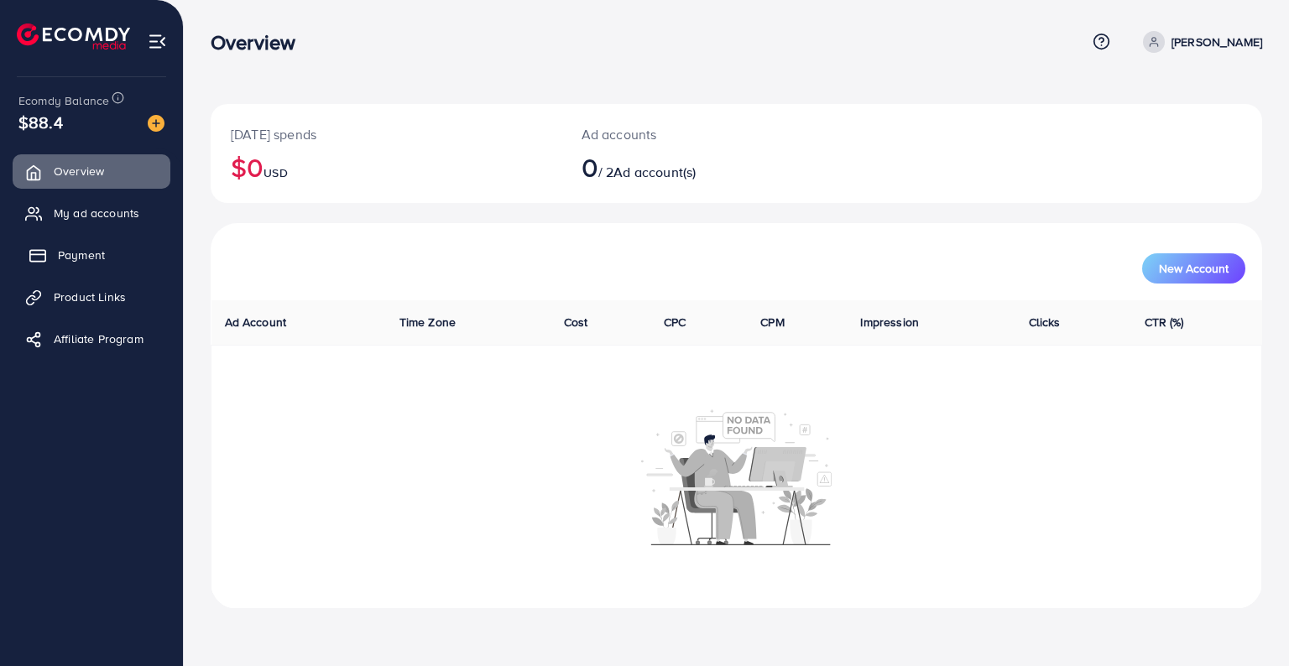
click at [81, 260] on span "Payment" at bounding box center [81, 255] width 47 height 17
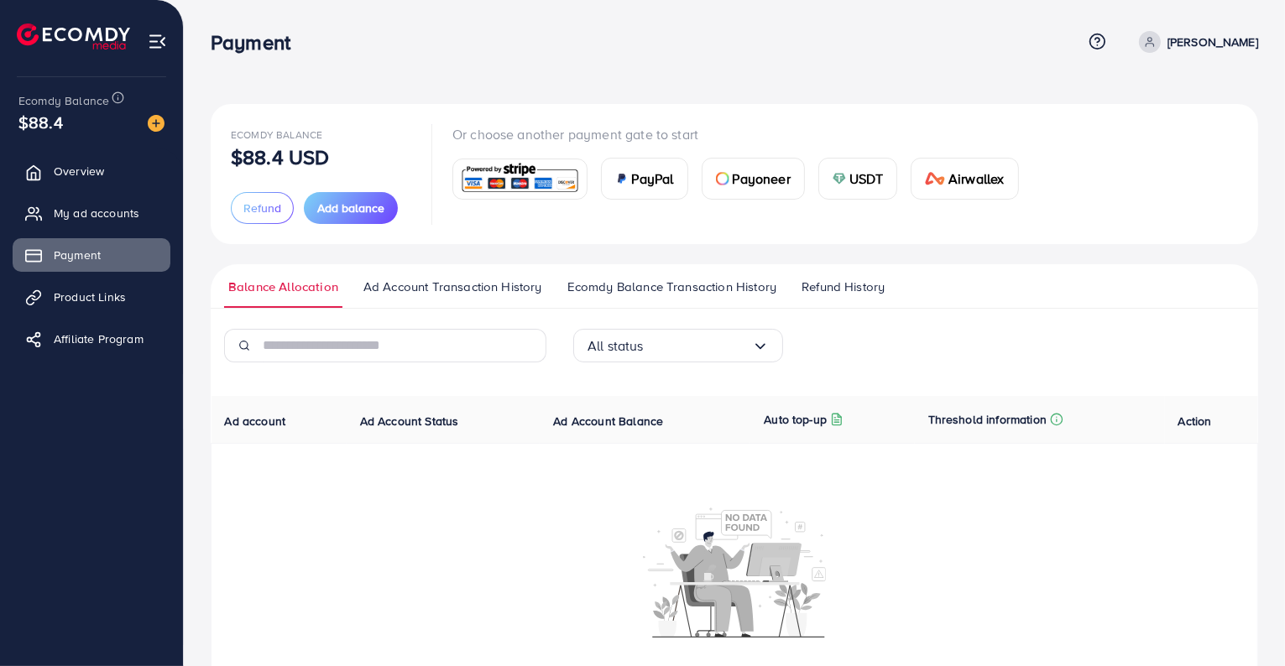
click at [692, 352] on input "Search for option" at bounding box center [698, 346] width 108 height 26
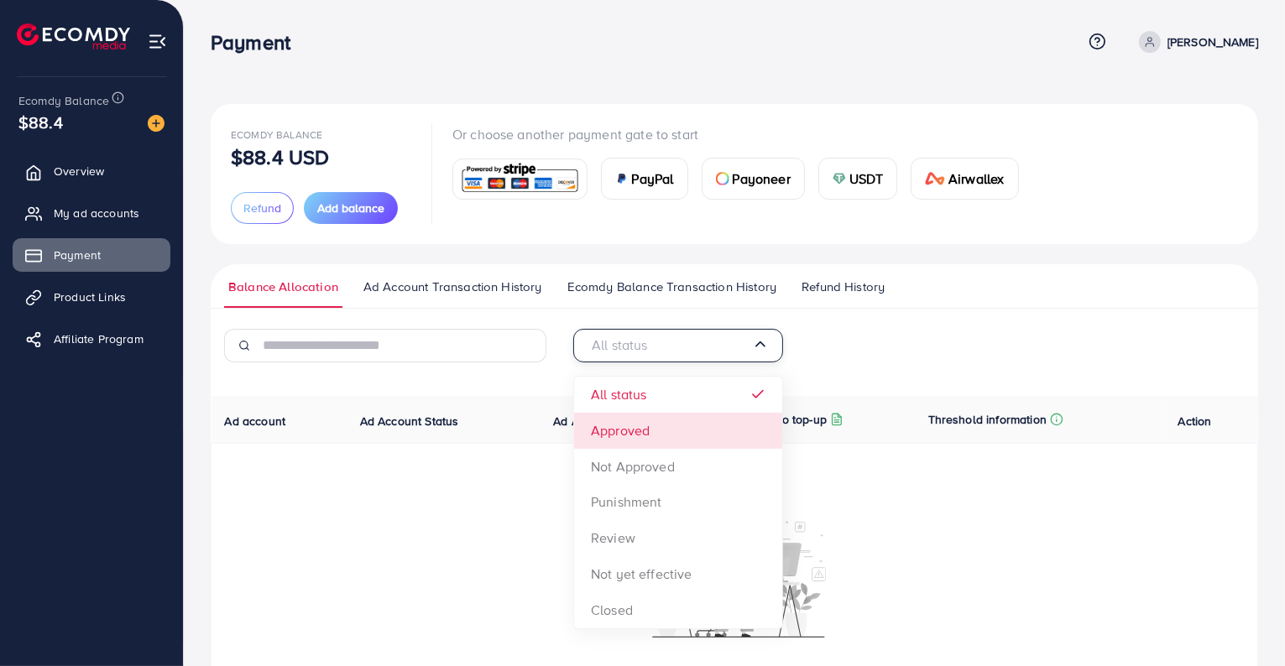
click at [697, 437] on div "All status Loading... All status Approved Not Approved Punishment Review Not ye…" at bounding box center [735, 515] width 1048 height 373
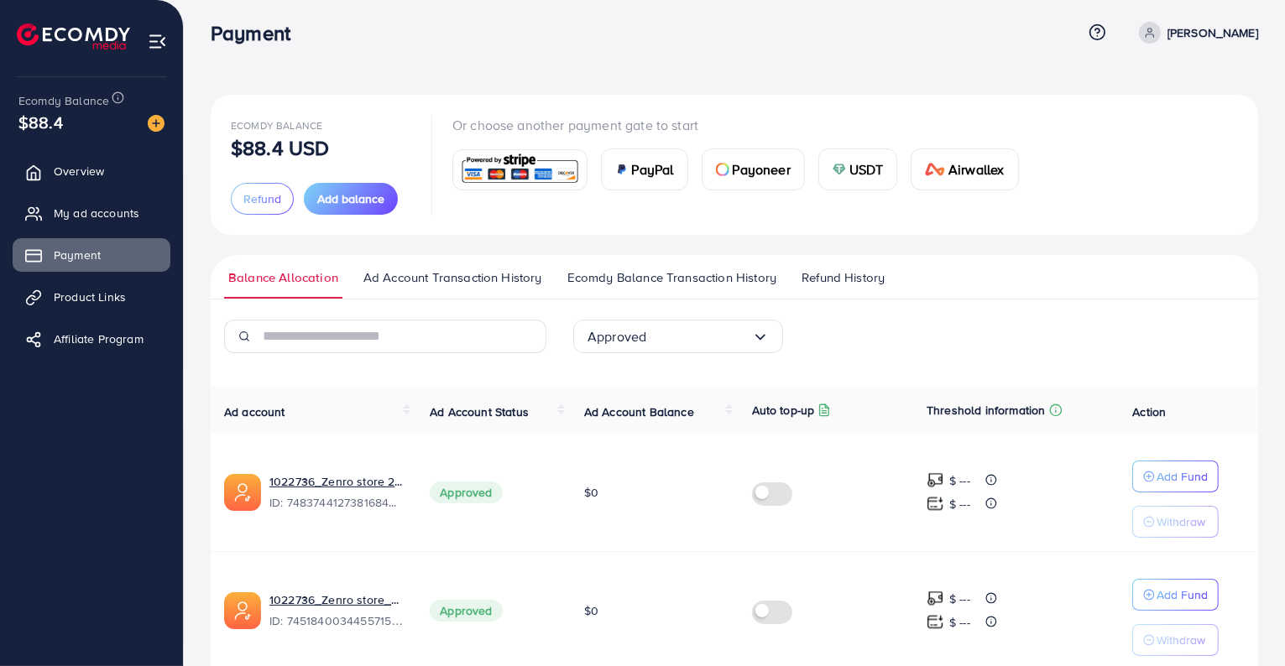
scroll to position [10, 0]
click at [504, 291] on link "Ad Account Transaction History" at bounding box center [452, 283] width 187 height 30
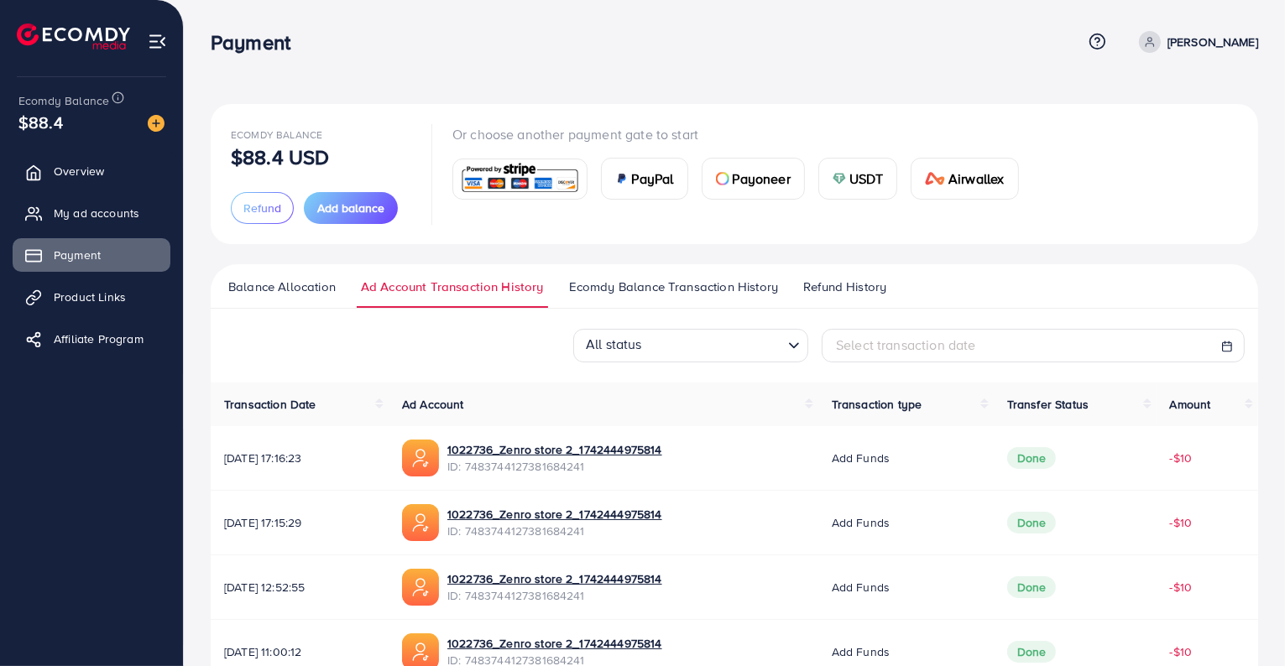
click at [683, 290] on span "Ecomdy Balance Transaction History" at bounding box center [673, 287] width 209 height 18
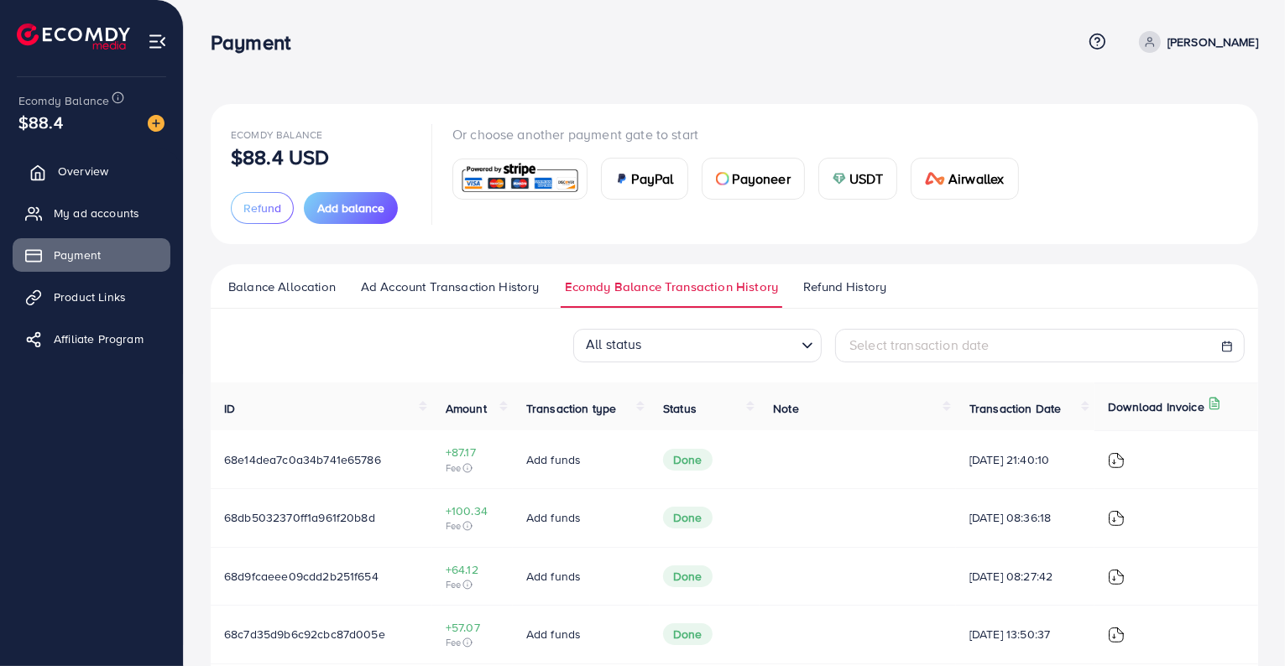
click at [122, 175] on link "Overview" at bounding box center [92, 171] width 158 height 34
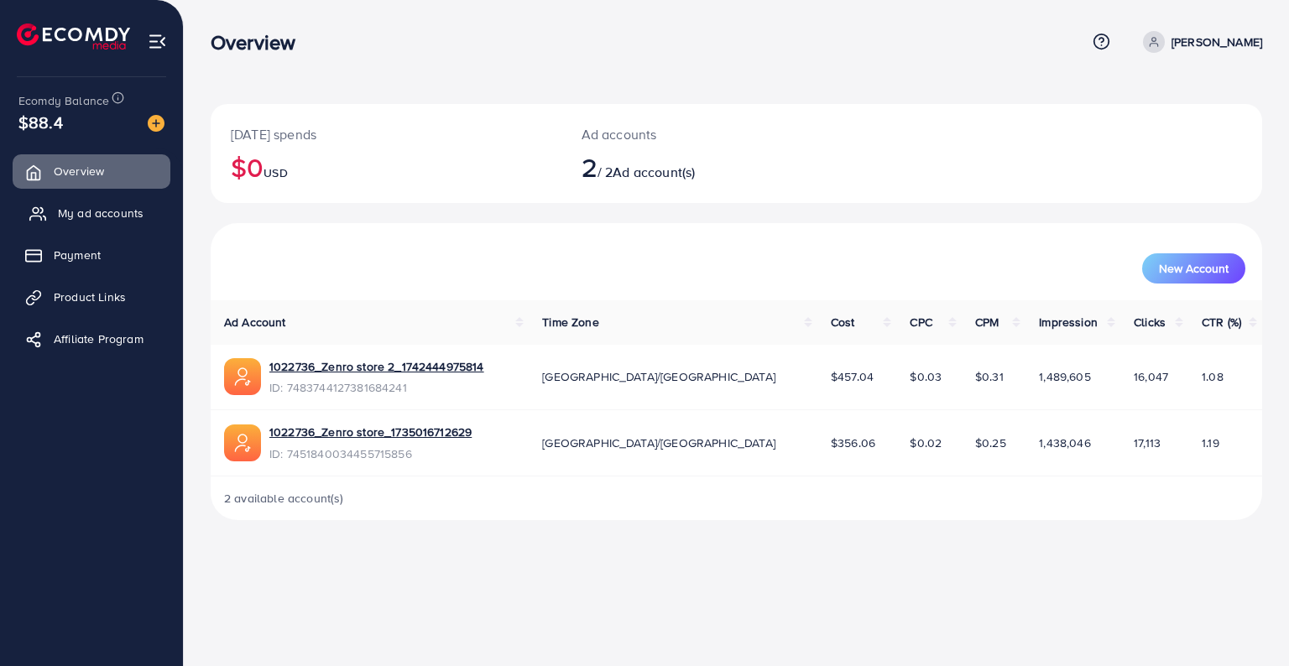
click at [110, 214] on span "My ad accounts" at bounding box center [101, 213] width 86 height 17
